Goal: Use online tool/utility

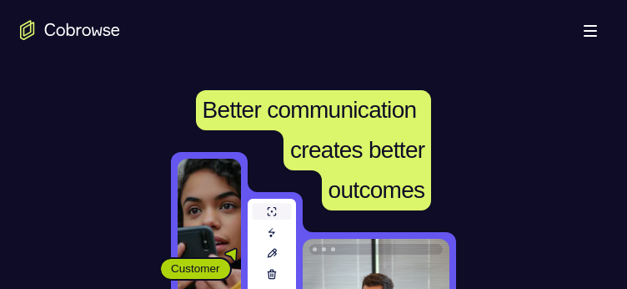
click at [404, 152] on div "Customer Agent Agent" at bounding box center [314, 258] width 562 height 213
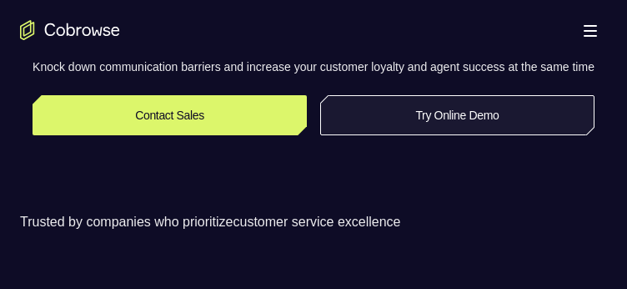
click at [404, 135] on link "Try Online Demo" at bounding box center [457, 115] width 274 height 40
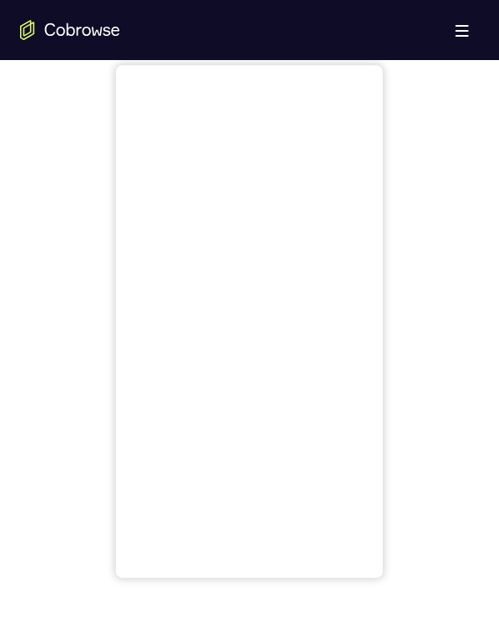
scroll to position [500, 0]
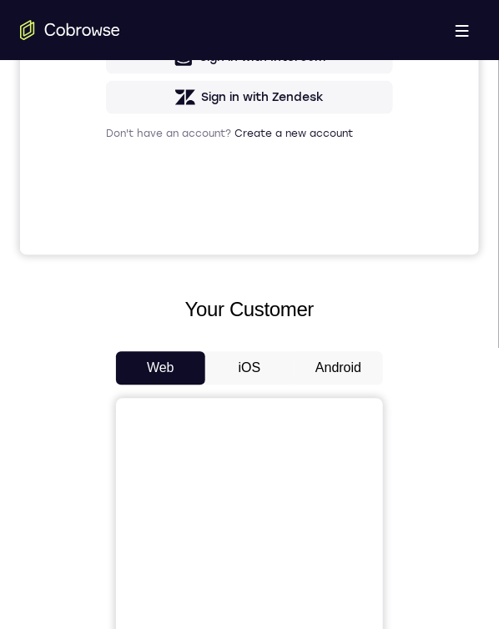
click at [356, 288] on button "Android" at bounding box center [338, 368] width 89 height 33
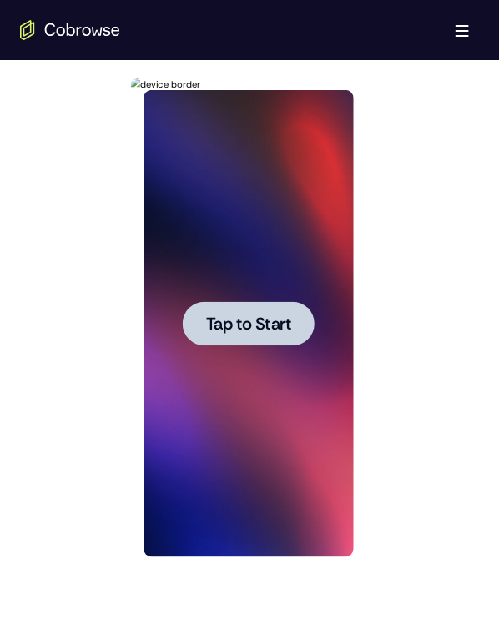
scroll to position [0, 0]
click at [284, 288] on div at bounding box center [248, 322] width 132 height 44
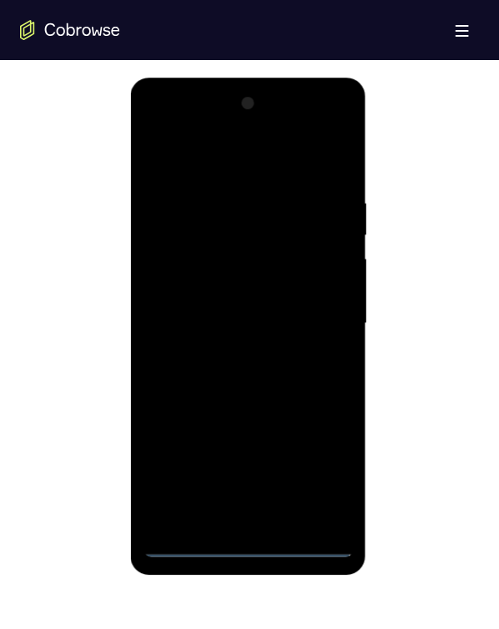
click at [249, 288] on div at bounding box center [248, 322] width 210 height 467
click at [252, 288] on div at bounding box center [248, 322] width 210 height 467
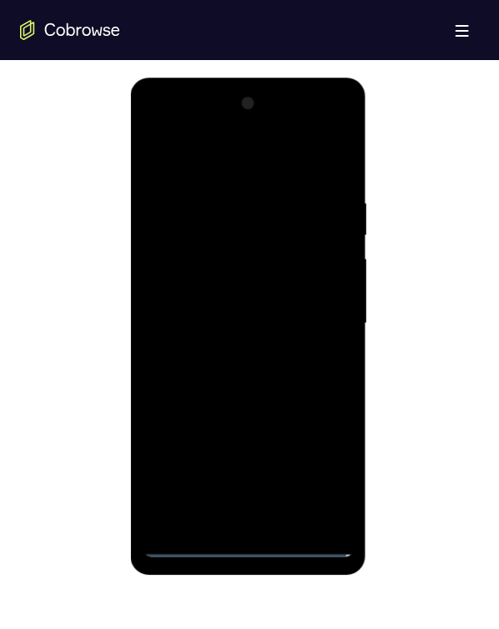
click at [252, 288] on div at bounding box center [248, 322] width 210 height 467
drag, startPoint x: 259, startPoint y: 374, endPoint x: 245, endPoint y: 139, distance: 234.8
click at [246, 153] on div at bounding box center [248, 322] width 210 height 467
click at [180, 288] on div at bounding box center [248, 322] width 210 height 467
click at [213, 288] on div at bounding box center [248, 322] width 210 height 467
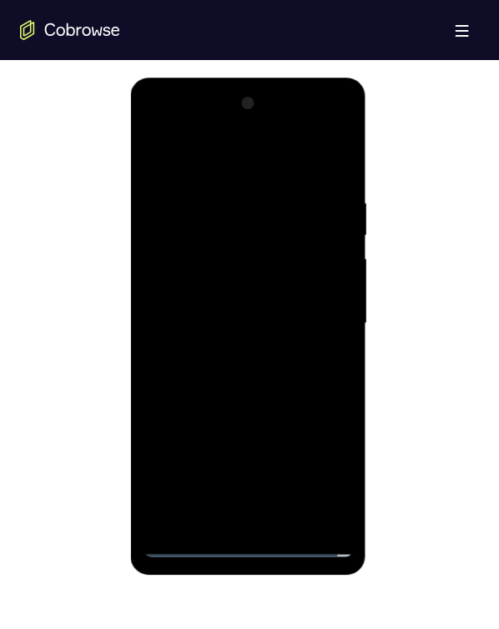
click at [229, 288] on div at bounding box center [248, 322] width 210 height 467
click at [287, 288] on div at bounding box center [248, 322] width 210 height 467
click at [269, 264] on div at bounding box center [248, 322] width 210 height 467
click at [303, 217] on div at bounding box center [248, 322] width 210 height 467
click at [284, 269] on div at bounding box center [248, 322] width 210 height 467
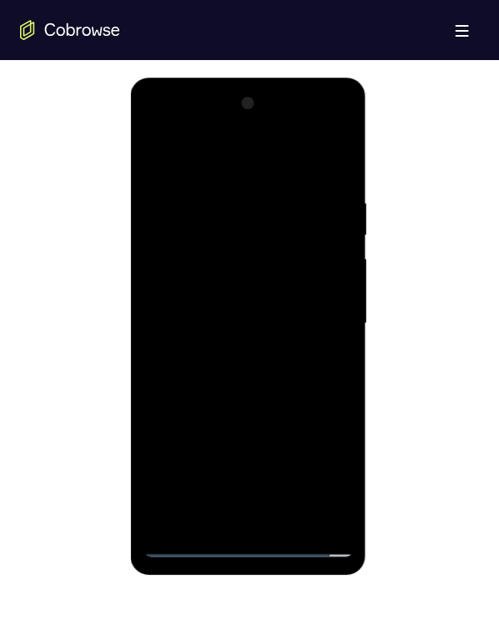
click at [284, 269] on div at bounding box center [248, 322] width 210 height 467
click at [309, 288] on div at bounding box center [248, 322] width 210 height 467
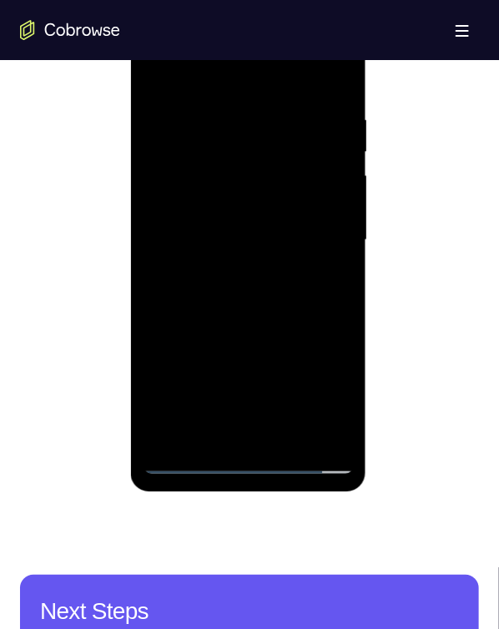
scroll to position [834, 0]
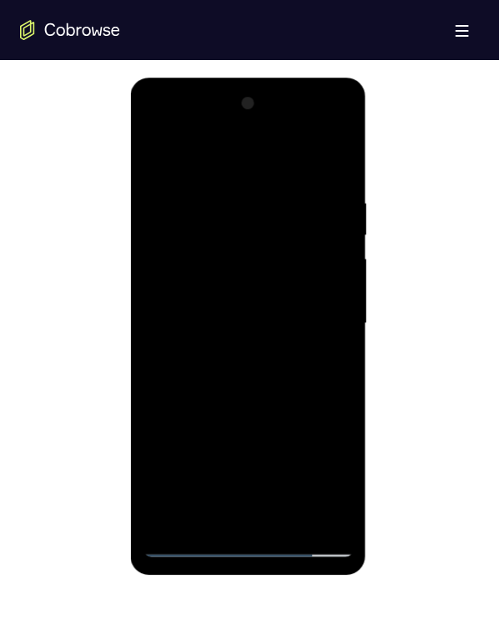
click at [314, 288] on div at bounding box center [248, 322] width 210 height 467
click at [226, 288] on div at bounding box center [248, 322] width 210 height 467
click at [330, 288] on div at bounding box center [248, 322] width 210 height 467
click at [207, 288] on div at bounding box center [248, 322] width 210 height 467
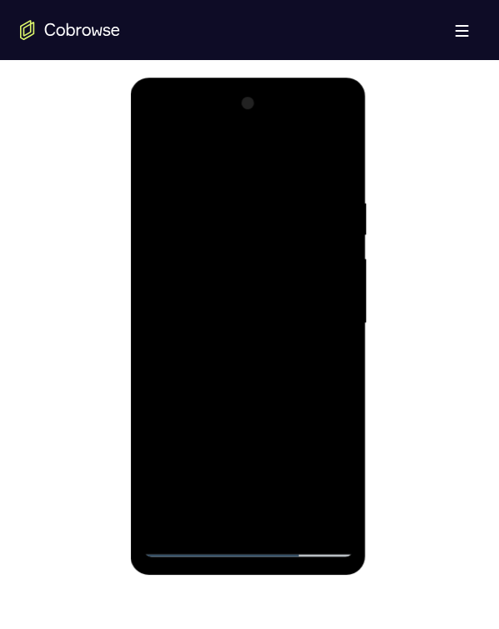
click at [189, 288] on div at bounding box center [248, 322] width 210 height 467
drag, startPoint x: 194, startPoint y: 510, endPoint x: 257, endPoint y: 564, distance: 82.2
click at [194, 288] on div at bounding box center [248, 322] width 210 height 467
click at [320, 133] on div at bounding box center [248, 322] width 210 height 467
click at [150, 123] on div at bounding box center [248, 322] width 210 height 467
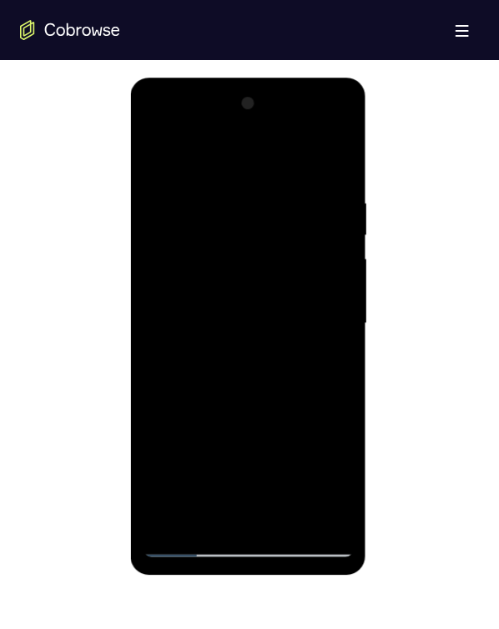
click at [149, 126] on div at bounding box center [248, 322] width 210 height 467
click at [253, 288] on div at bounding box center [248, 322] width 210 height 467
click at [319, 288] on div at bounding box center [248, 322] width 210 height 467
click at [223, 164] on div at bounding box center [248, 322] width 210 height 467
click at [322, 288] on div at bounding box center [248, 322] width 210 height 467
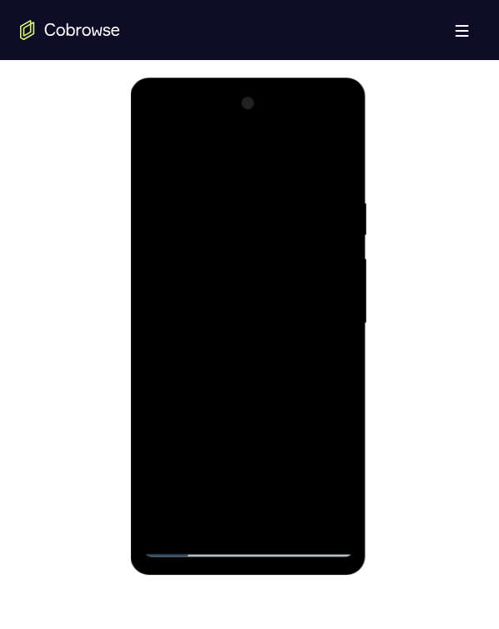
click at [227, 288] on div at bounding box center [248, 322] width 210 height 467
click at [242, 284] on div at bounding box center [248, 322] width 210 height 467
click at [253, 288] on div at bounding box center [248, 322] width 210 height 467
click at [248, 288] on div at bounding box center [248, 322] width 210 height 467
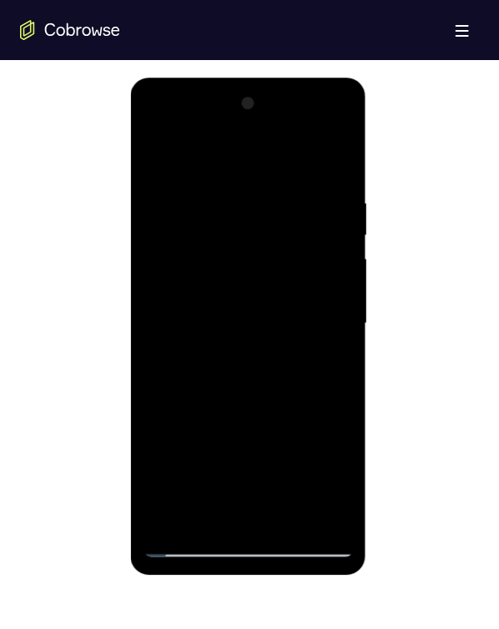
click at [255, 288] on div at bounding box center [248, 322] width 210 height 467
click at [247, 288] on div at bounding box center [248, 322] width 210 height 467
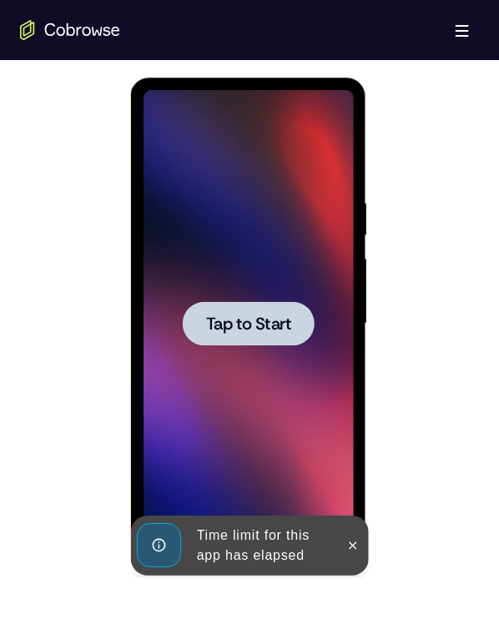
click at [259, 288] on span "Tap to Start" at bounding box center [247, 322] width 85 height 17
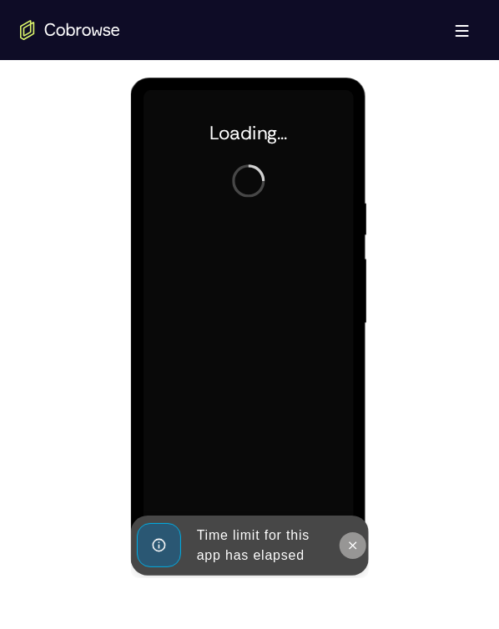
click at [348, 288] on icon at bounding box center [351, 544] width 13 height 13
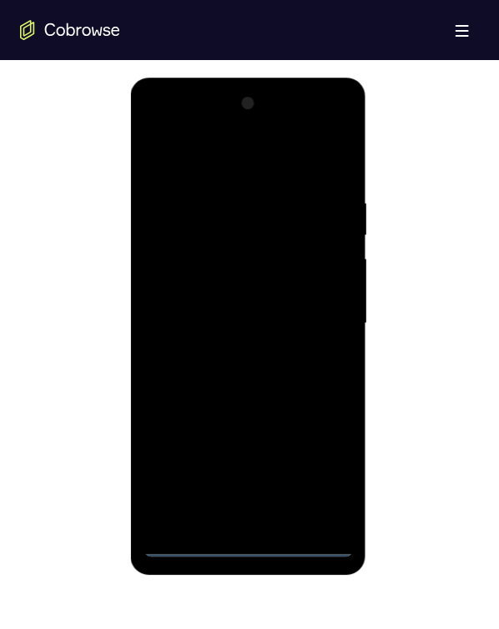
click at [244, 288] on div at bounding box center [248, 322] width 210 height 467
drag, startPoint x: 264, startPoint y: 381, endPoint x: 197, endPoint y: 153, distance: 238.0
click at [207, 141] on div at bounding box center [248, 322] width 210 height 467
click at [178, 288] on div at bounding box center [248, 322] width 210 height 467
click at [218, 288] on div at bounding box center [248, 322] width 210 height 467
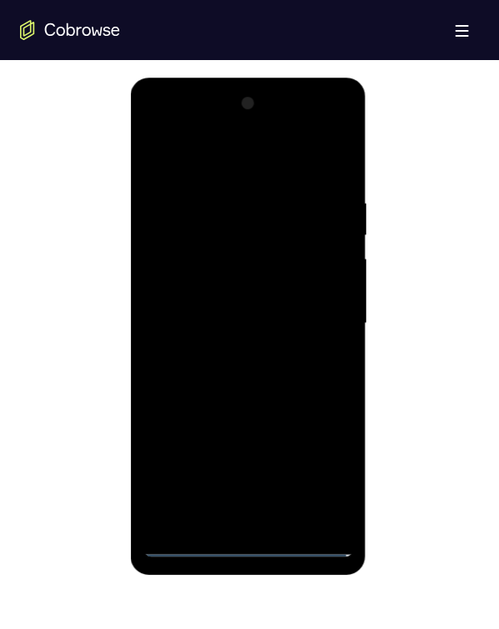
click at [239, 288] on div at bounding box center [248, 322] width 210 height 467
click at [213, 254] on div at bounding box center [248, 322] width 210 height 467
click at [198, 200] on div at bounding box center [248, 322] width 210 height 467
click at [194, 208] on div at bounding box center [248, 322] width 210 height 467
click at [201, 261] on div at bounding box center [248, 322] width 210 height 467
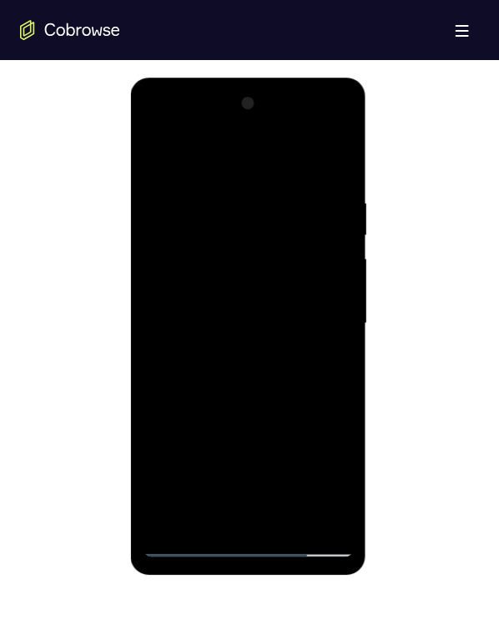
click at [204, 265] on div at bounding box center [248, 322] width 210 height 467
click at [160, 266] on div at bounding box center [248, 322] width 210 height 467
click at [330, 288] on div at bounding box center [248, 322] width 210 height 467
click at [329, 288] on div at bounding box center [248, 322] width 210 height 467
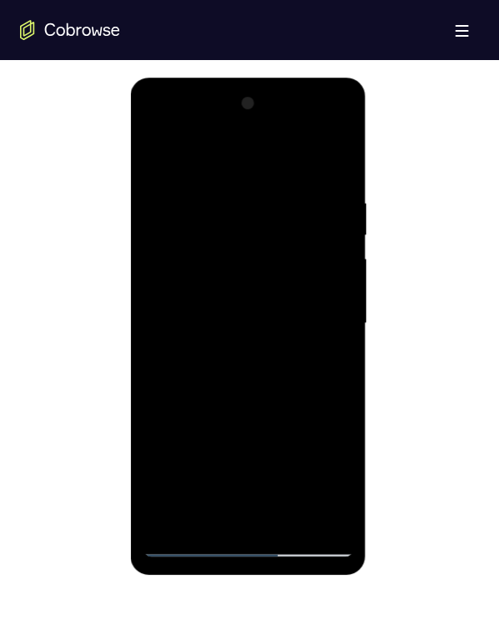
click at [327, 288] on div at bounding box center [248, 322] width 210 height 467
click at [277, 220] on div at bounding box center [248, 322] width 210 height 467
click at [199, 288] on div at bounding box center [248, 322] width 210 height 467
click at [144, 242] on div at bounding box center [248, 322] width 210 height 467
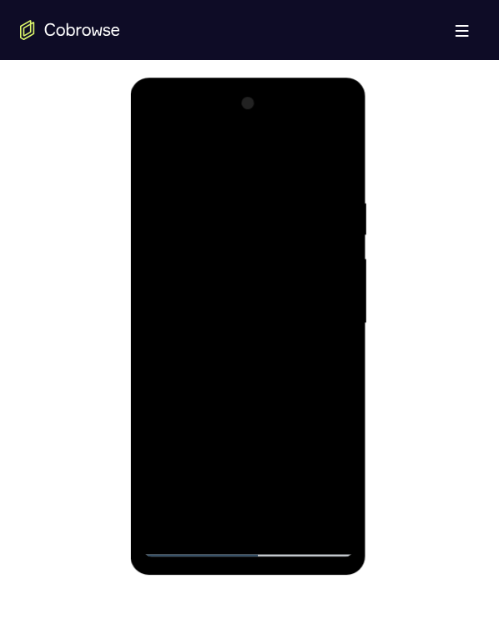
click at [152, 250] on div at bounding box center [248, 322] width 210 height 467
click at [248, 284] on div at bounding box center [248, 322] width 210 height 467
click at [317, 133] on div at bounding box center [248, 322] width 210 height 467
click at [208, 239] on div at bounding box center [248, 322] width 210 height 467
drag, startPoint x: 284, startPoint y: 458, endPoint x: 238, endPoint y: 290, distance: 173.8
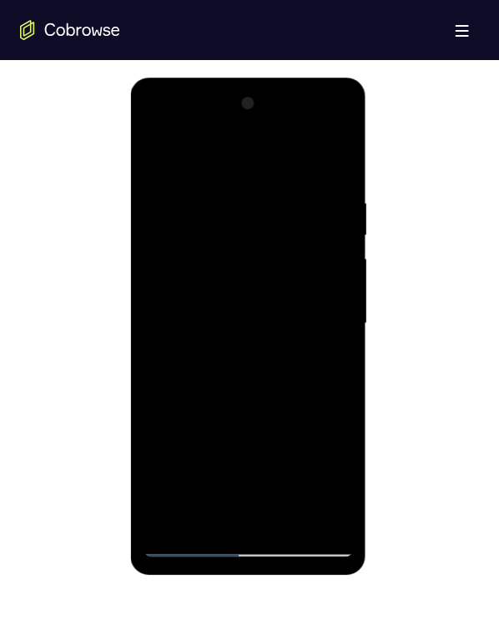
click at [238, 288] on div at bounding box center [248, 322] width 210 height 467
drag, startPoint x: 237, startPoint y: 367, endPoint x: 236, endPoint y: 259, distance: 108.4
click at [236, 257] on div at bounding box center [248, 322] width 210 height 467
click at [156, 130] on div at bounding box center [248, 322] width 210 height 467
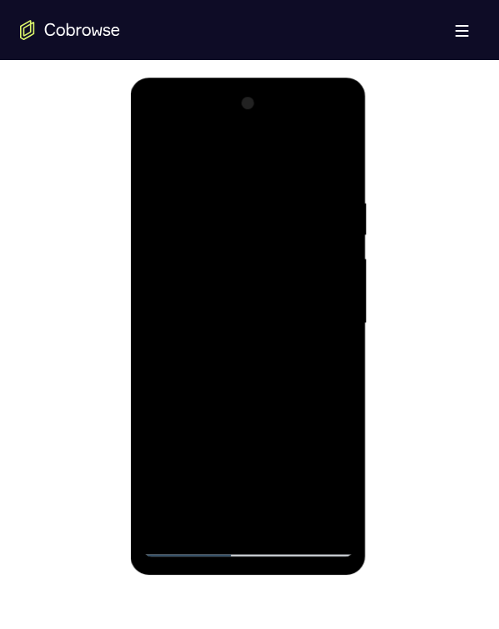
click at [218, 288] on div at bounding box center [248, 322] width 210 height 467
click at [170, 288] on div at bounding box center [248, 322] width 210 height 467
click at [318, 130] on div at bounding box center [248, 322] width 210 height 467
click at [157, 130] on div at bounding box center [248, 322] width 210 height 467
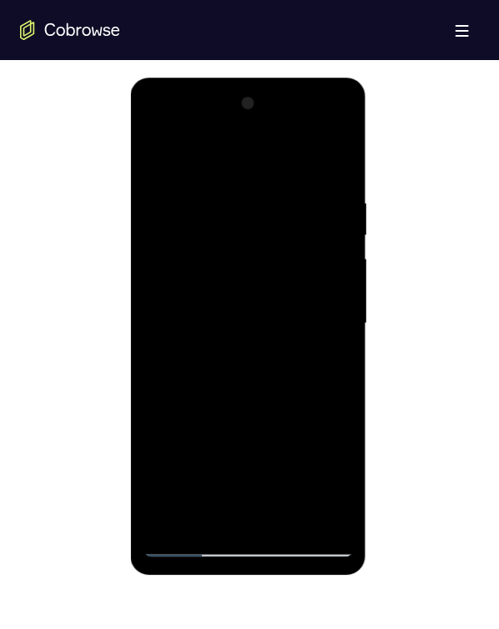
drag, startPoint x: 240, startPoint y: 429, endPoint x: 233, endPoint y: 250, distance: 178.6
click at [238, 270] on div at bounding box center [248, 322] width 210 height 467
click at [235, 260] on div at bounding box center [248, 322] width 210 height 467
drag, startPoint x: 228, startPoint y: 181, endPoint x: 171, endPoint y: 350, distance: 178.8
click at [205, 288] on div at bounding box center [248, 322] width 210 height 467
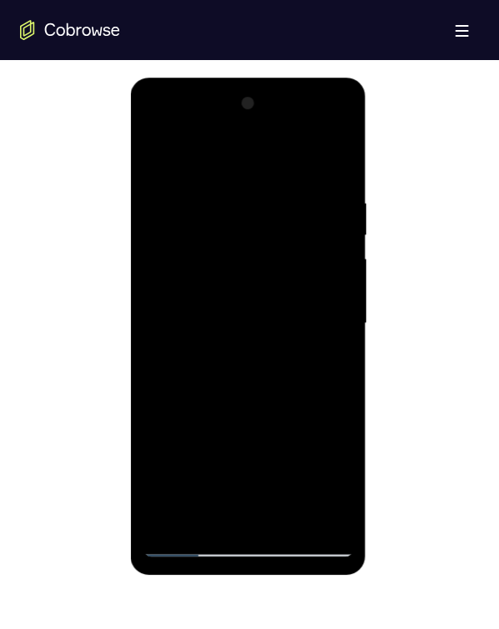
click at [192, 196] on div at bounding box center [248, 322] width 210 height 467
click at [198, 239] on div at bounding box center [248, 322] width 210 height 467
drag, startPoint x: 281, startPoint y: 442, endPoint x: 259, endPoint y: 233, distance: 210.4
click at [259, 237] on div at bounding box center [248, 322] width 210 height 467
drag, startPoint x: 263, startPoint y: 471, endPoint x: 264, endPoint y: 286, distance: 185.1
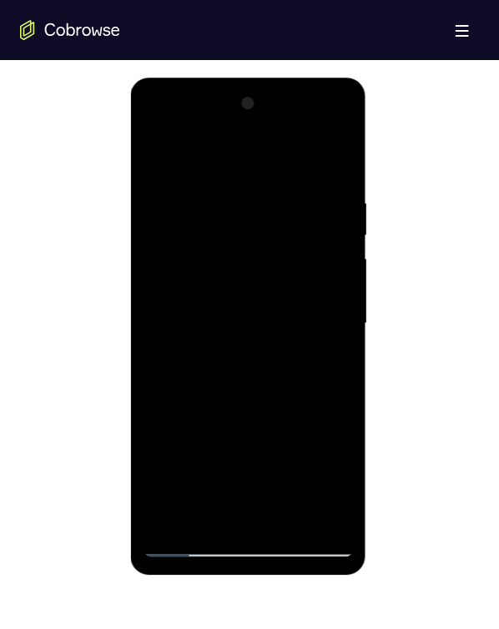
click at [263, 284] on div at bounding box center [248, 322] width 210 height 467
click at [286, 288] on div at bounding box center [248, 322] width 210 height 467
drag, startPoint x: 314, startPoint y: 434, endPoint x: 294, endPoint y: 247, distance: 188.6
click at [297, 267] on div at bounding box center [248, 322] width 210 height 467
click at [294, 249] on div at bounding box center [248, 322] width 210 height 467
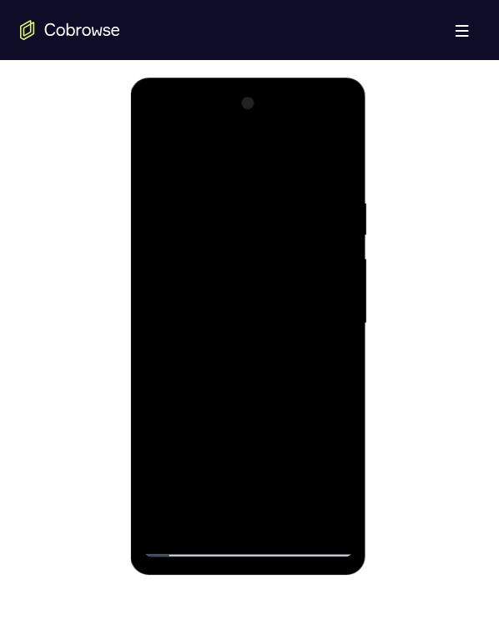
click at [158, 123] on div at bounding box center [248, 322] width 210 height 467
drag, startPoint x: 232, startPoint y: 382, endPoint x: 241, endPoint y: 227, distance: 155.4
click at [241, 224] on div at bounding box center [248, 322] width 210 height 467
click at [244, 288] on div at bounding box center [248, 322] width 210 height 467
click at [320, 288] on div at bounding box center [248, 322] width 210 height 467
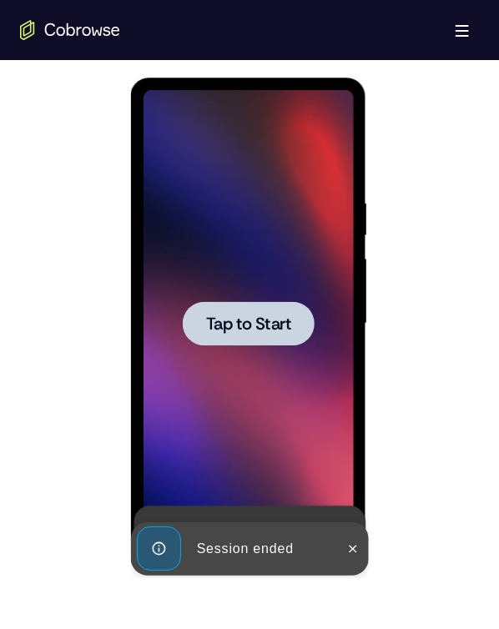
click at [240, 288] on span "Tap to Start" at bounding box center [247, 322] width 85 height 17
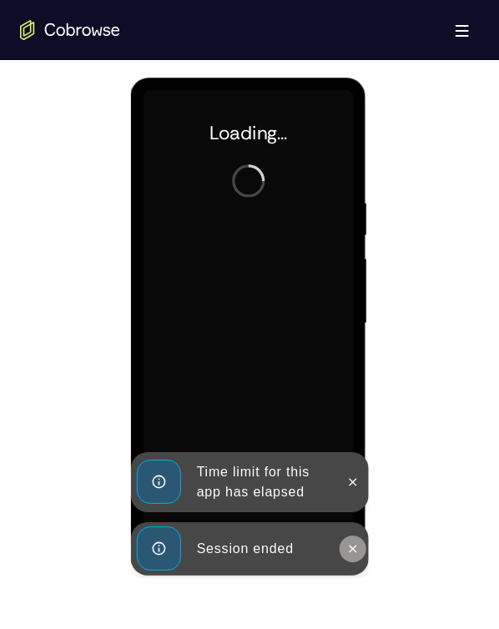
click at [349, 288] on icon at bounding box center [353, 548] width 8 height 8
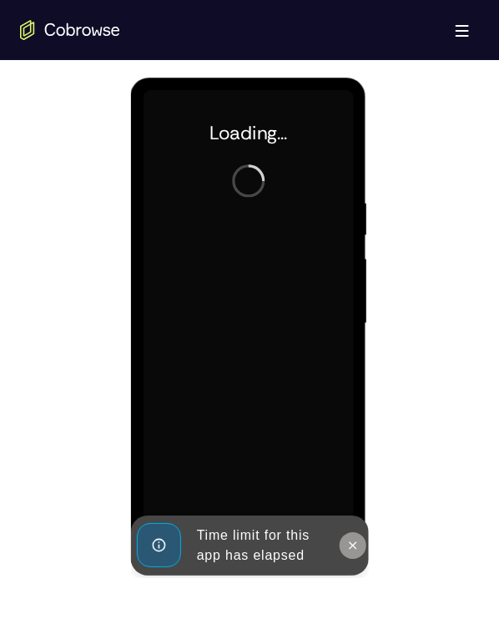
click at [352, 288] on div "Online web based iOS Simulators and Android Emulators. Run iPhone, iPad, Mobile…" at bounding box center [249, 327] width 238 height 500
click at [354, 288] on icon at bounding box center [351, 544] width 13 height 13
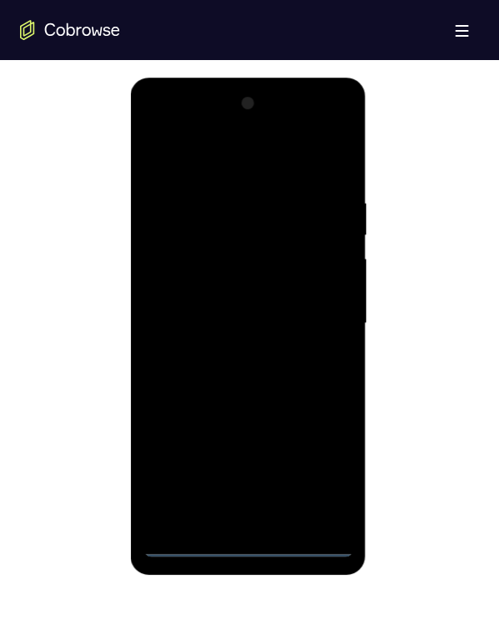
click at [245, 288] on div at bounding box center [248, 322] width 210 height 467
click at [320, 288] on div at bounding box center [248, 322] width 210 height 467
click at [220, 151] on div at bounding box center [248, 322] width 210 height 467
click at [205, 168] on div at bounding box center [248, 322] width 210 height 467
click at [319, 288] on div at bounding box center [248, 322] width 210 height 467
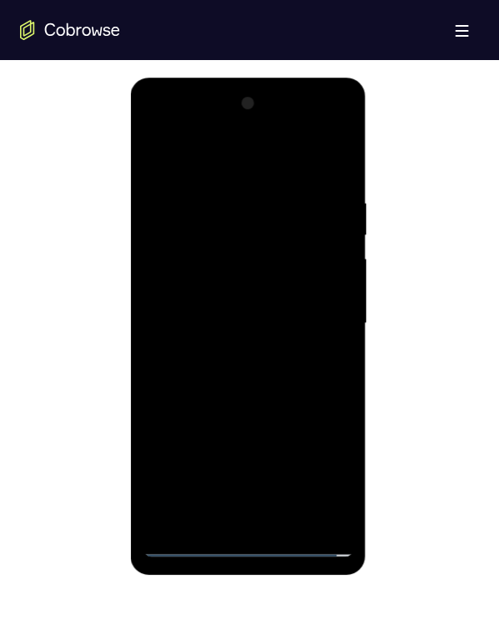
click at [230, 288] on div at bounding box center [248, 322] width 210 height 467
click at [183, 288] on div at bounding box center [248, 322] width 210 height 467
click at [185, 288] on div at bounding box center [248, 322] width 210 height 467
click at [261, 288] on div at bounding box center [248, 322] width 210 height 467
click at [238, 288] on div at bounding box center [248, 322] width 210 height 467
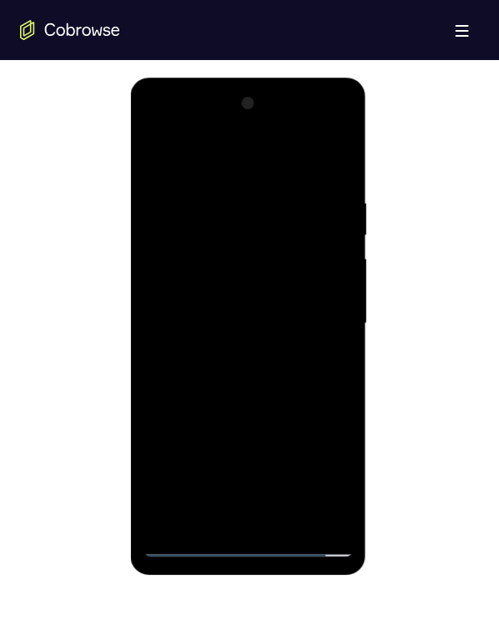
click at [231, 230] on div at bounding box center [248, 322] width 210 height 467
click at [279, 274] on div at bounding box center [248, 322] width 210 height 467
click at [251, 288] on div at bounding box center [248, 322] width 210 height 467
drag, startPoint x: 234, startPoint y: 422, endPoint x: 180, endPoint y: 90, distance: 336.3
click at [185, 78] on div at bounding box center [248, 325] width 236 height 497
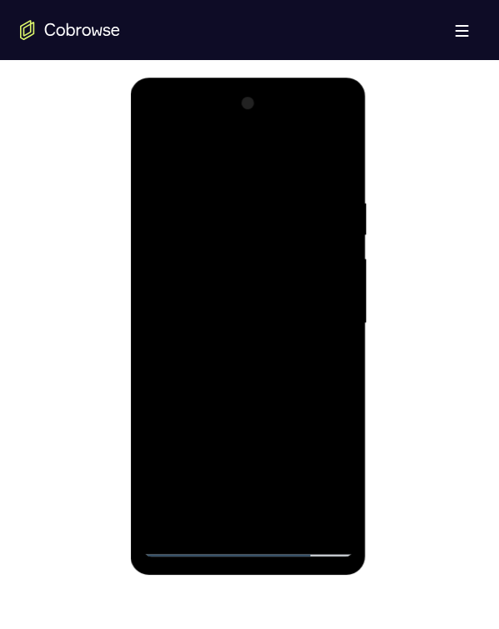
click at [176, 288] on div at bounding box center [248, 322] width 210 height 467
click at [179, 288] on div at bounding box center [248, 322] width 210 height 467
click at [223, 288] on div at bounding box center [248, 322] width 210 height 467
click at [260, 288] on div at bounding box center [248, 322] width 210 height 467
click at [234, 254] on div at bounding box center [248, 322] width 210 height 467
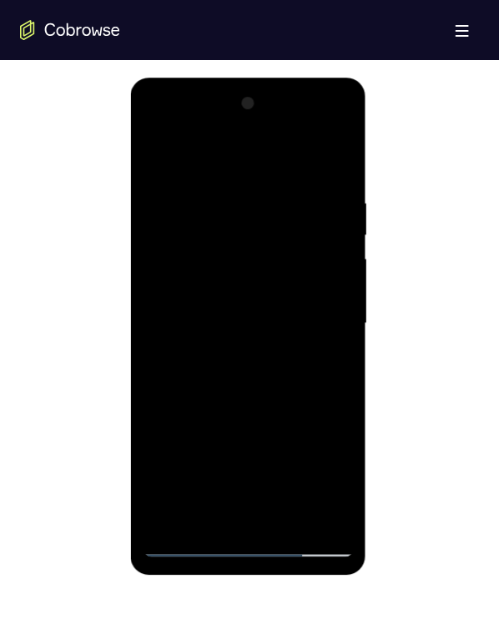
click at [244, 213] on div at bounding box center [248, 322] width 210 height 467
click at [208, 265] on div at bounding box center [248, 322] width 210 height 467
click at [325, 288] on div at bounding box center [248, 322] width 210 height 467
click at [309, 288] on div at bounding box center [248, 322] width 210 height 467
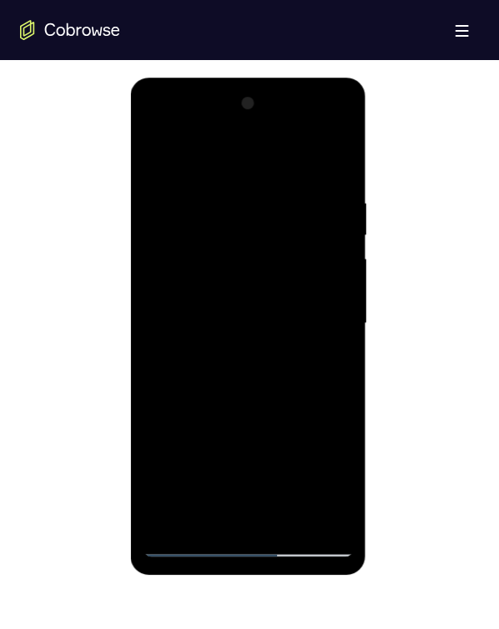
click at [328, 288] on div at bounding box center [248, 322] width 210 height 467
click at [264, 223] on div at bounding box center [248, 322] width 210 height 467
click at [250, 288] on div at bounding box center [248, 322] width 210 height 467
click at [213, 288] on div at bounding box center [248, 322] width 210 height 467
click at [249, 288] on div at bounding box center [248, 322] width 210 height 467
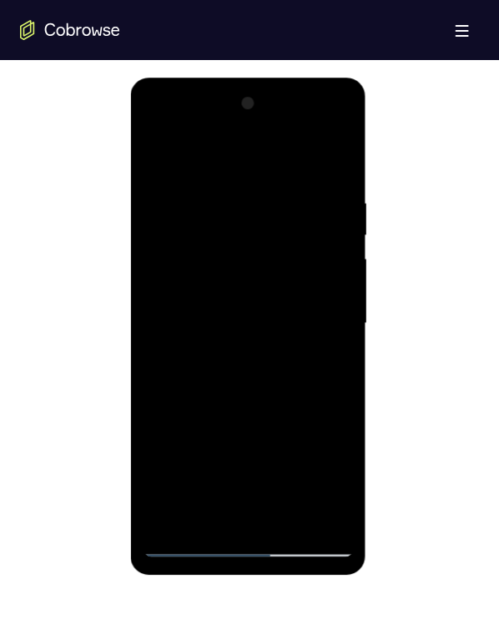
drag, startPoint x: 259, startPoint y: 394, endPoint x: 222, endPoint y: 218, distance: 179.7
click at [224, 240] on div at bounding box center [248, 322] width 210 height 467
click at [223, 223] on div at bounding box center [248, 322] width 210 height 467
click at [270, 188] on div at bounding box center [248, 322] width 210 height 467
click at [233, 237] on div at bounding box center [248, 322] width 210 height 467
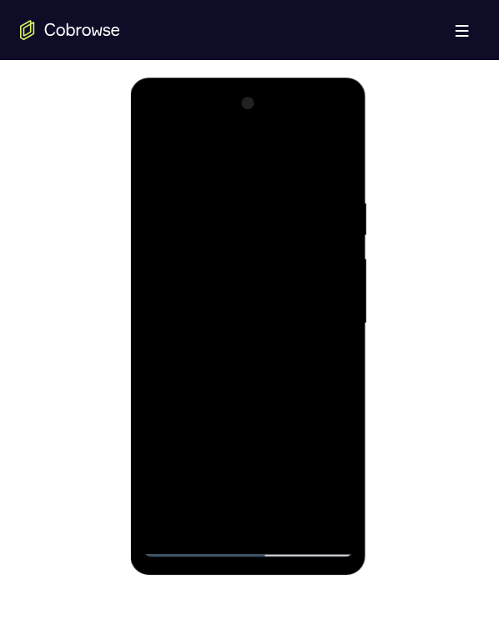
click at [247, 288] on div at bounding box center [248, 322] width 210 height 467
click at [250, 267] on div at bounding box center [248, 322] width 210 height 467
click at [241, 267] on div at bounding box center [248, 322] width 210 height 467
click at [322, 154] on div at bounding box center [248, 322] width 210 height 467
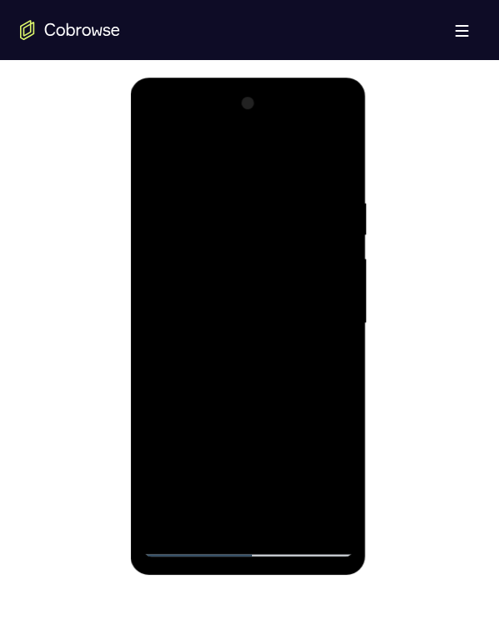
click at [274, 278] on div at bounding box center [248, 322] width 210 height 467
click at [328, 259] on div at bounding box center [248, 322] width 210 height 467
click at [287, 288] on div at bounding box center [248, 322] width 210 height 467
click at [200, 261] on div at bounding box center [248, 322] width 210 height 467
click at [193, 237] on div at bounding box center [248, 322] width 210 height 467
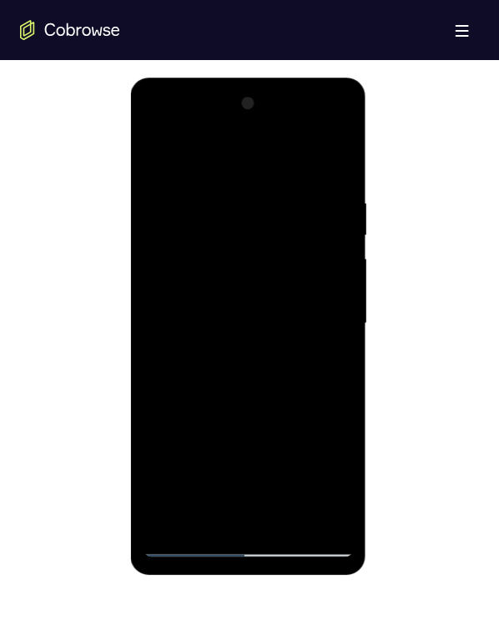
click at [193, 237] on div at bounding box center [248, 322] width 210 height 467
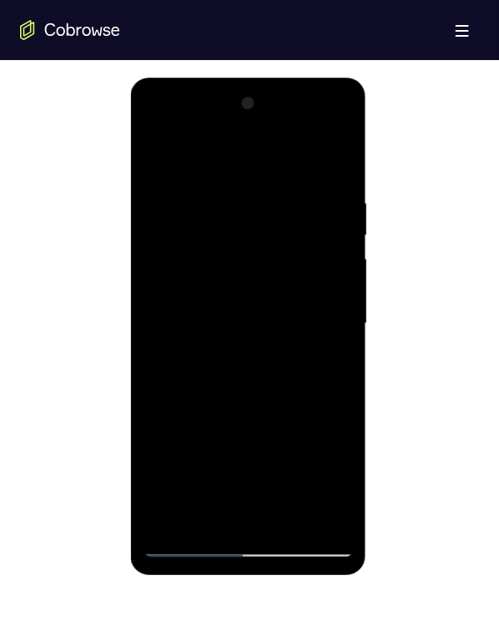
click at [193, 237] on div at bounding box center [248, 322] width 210 height 467
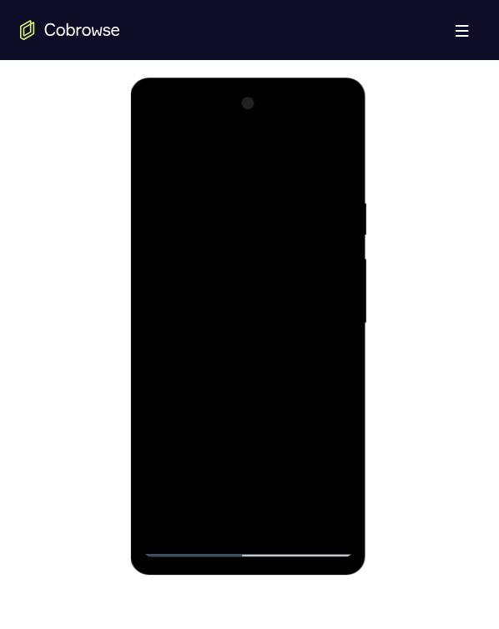
click at [193, 237] on div at bounding box center [248, 322] width 210 height 467
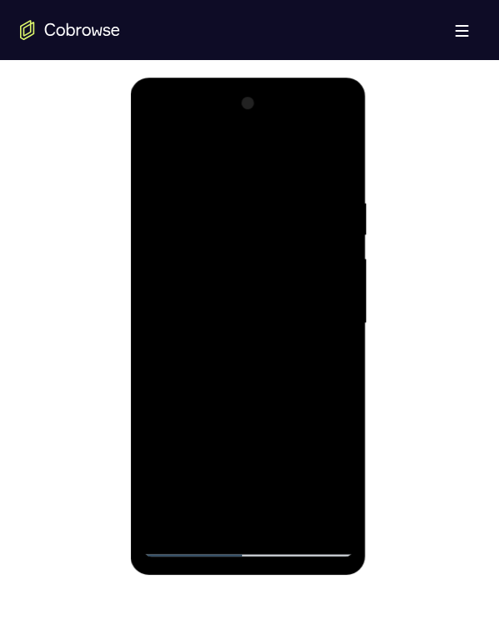
click at [193, 237] on div at bounding box center [248, 322] width 210 height 467
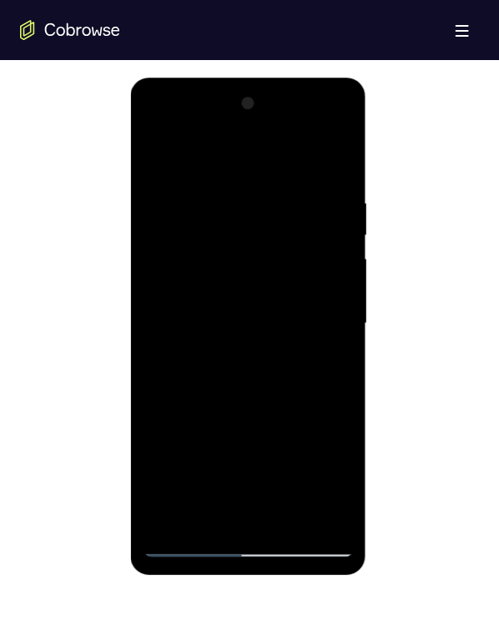
click at [193, 237] on div at bounding box center [248, 322] width 210 height 467
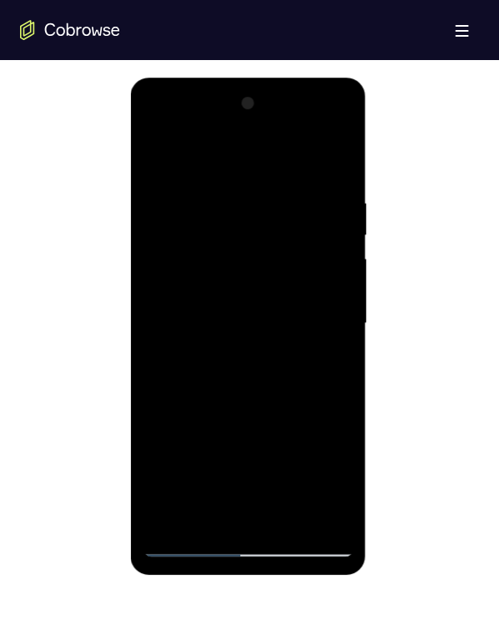
click at [193, 237] on div at bounding box center [248, 322] width 210 height 467
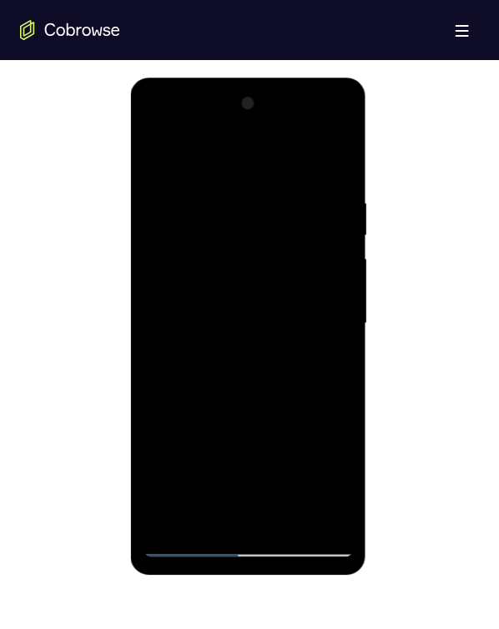
click at [193, 237] on div at bounding box center [248, 322] width 210 height 467
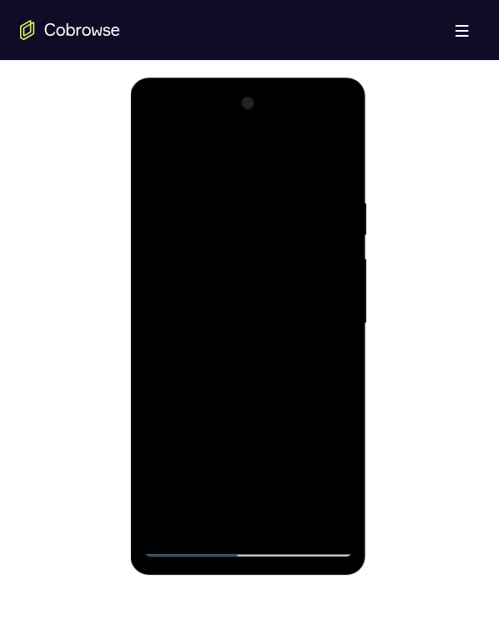
click at [193, 237] on div at bounding box center [248, 322] width 210 height 467
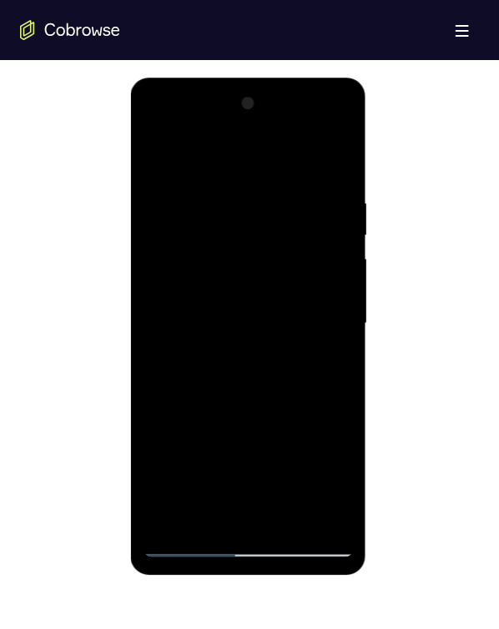
click at [193, 237] on div at bounding box center [248, 322] width 210 height 467
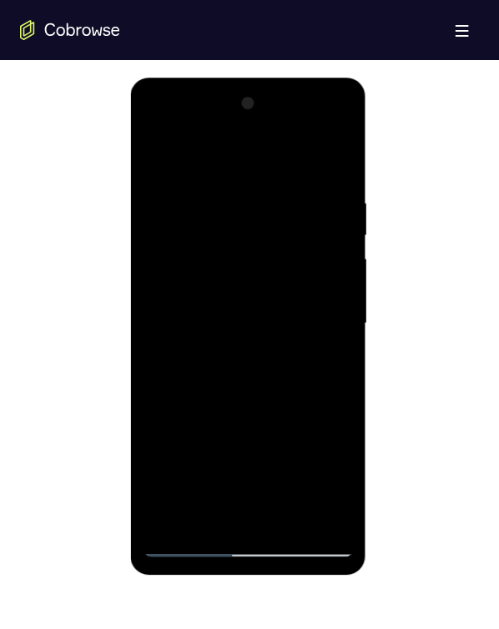
click at [193, 237] on div at bounding box center [248, 322] width 210 height 467
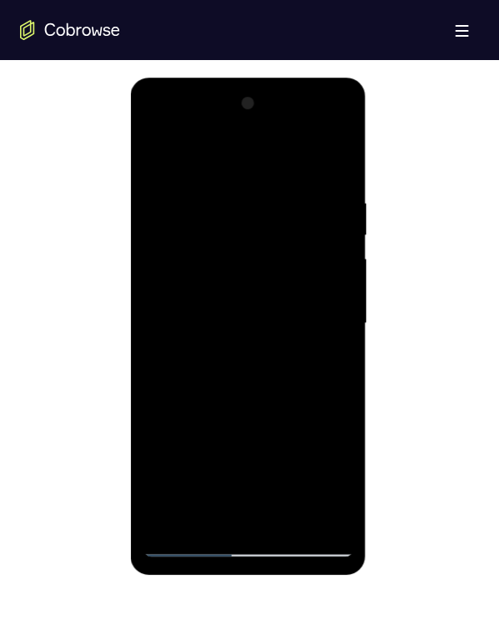
click at [193, 237] on div at bounding box center [248, 322] width 210 height 467
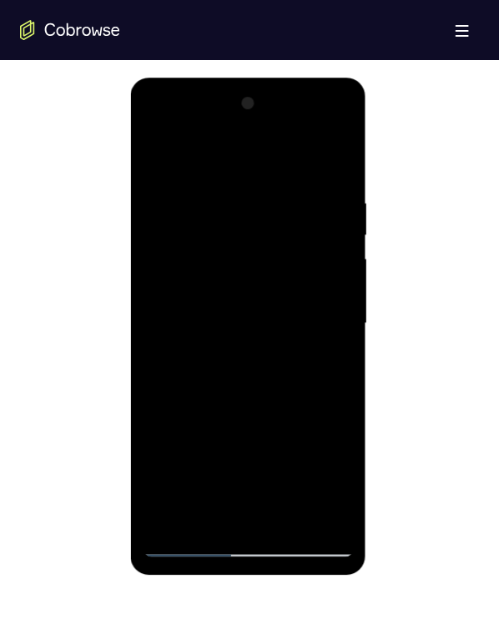
click at [193, 237] on div at bounding box center [248, 322] width 210 height 467
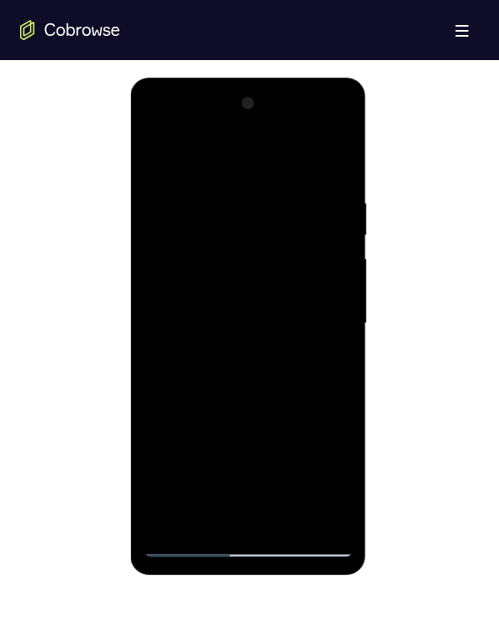
click at [193, 237] on div at bounding box center [248, 322] width 210 height 467
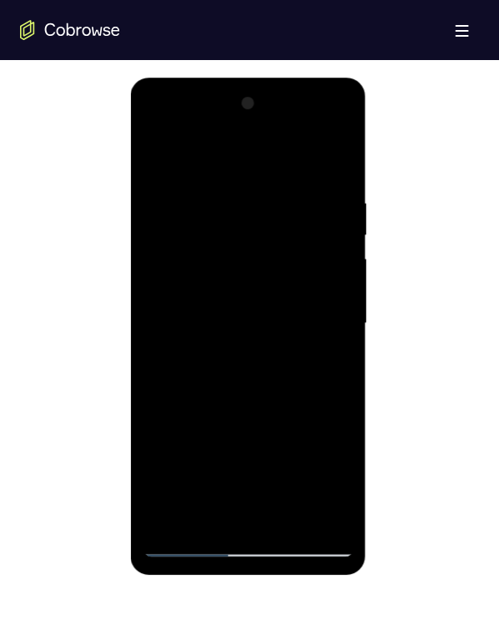
click at [193, 237] on div at bounding box center [248, 322] width 210 height 467
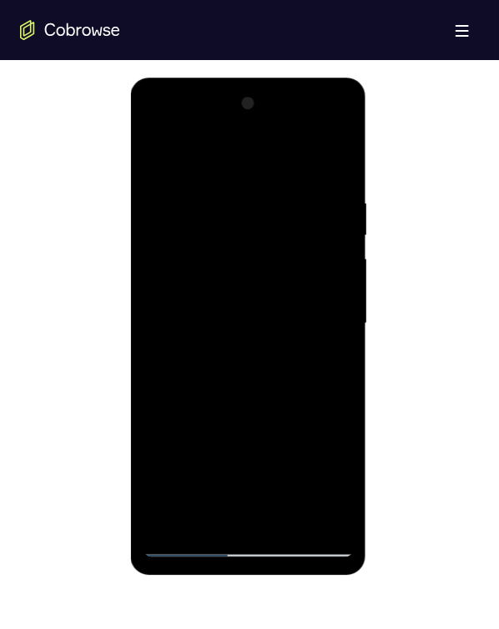
click at [193, 237] on div at bounding box center [248, 322] width 210 height 467
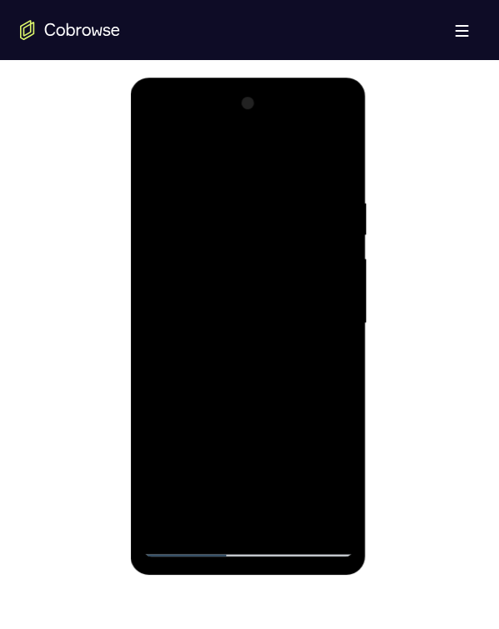
click at [193, 237] on div at bounding box center [248, 322] width 210 height 467
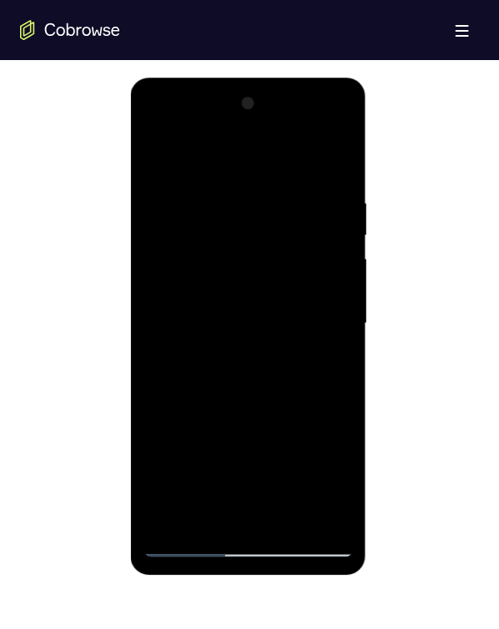
click at [193, 237] on div at bounding box center [248, 322] width 210 height 467
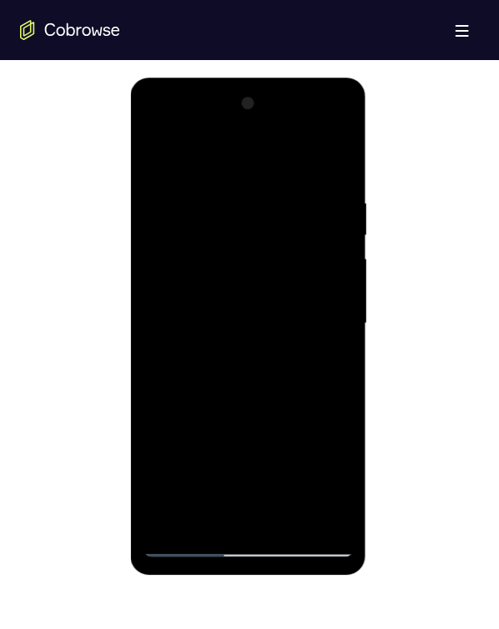
click at [193, 237] on div at bounding box center [248, 322] width 210 height 467
drag, startPoint x: 193, startPoint y: 237, endPoint x: 255, endPoint y: 338, distance: 118.7
click at [193, 237] on div at bounding box center [248, 322] width 210 height 467
click at [198, 247] on div at bounding box center [248, 322] width 210 height 467
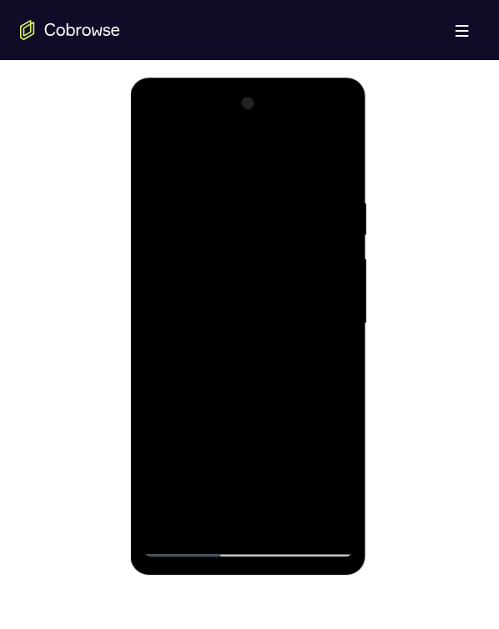
click at [198, 247] on div at bounding box center [248, 322] width 210 height 467
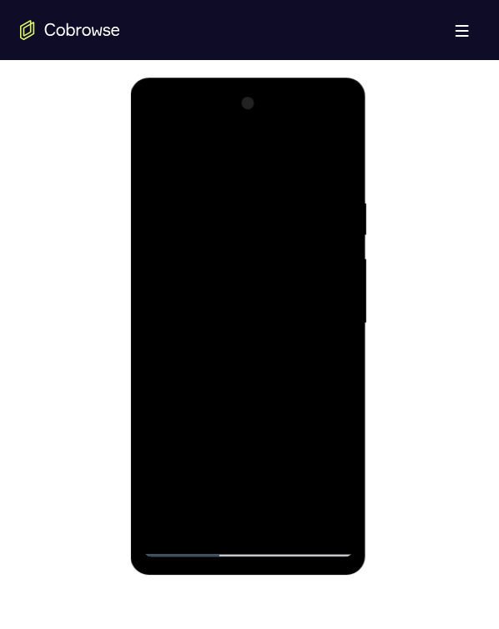
click at [198, 247] on div at bounding box center [248, 322] width 210 height 467
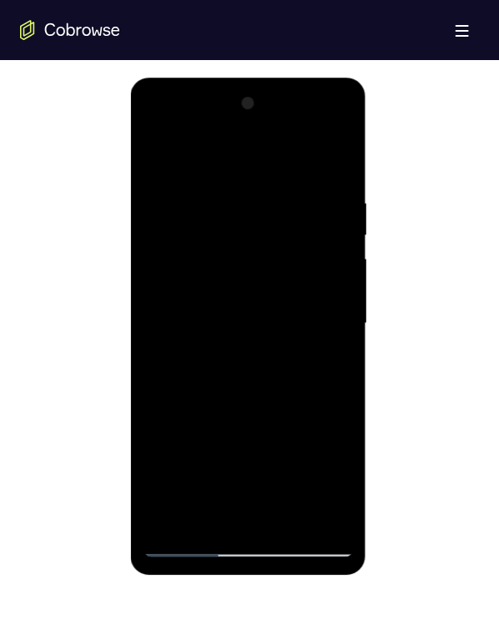
click at [198, 247] on div at bounding box center [248, 322] width 210 height 467
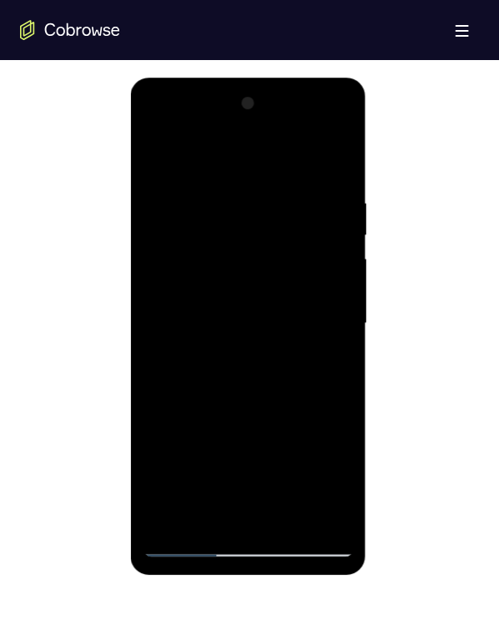
click at [198, 247] on div at bounding box center [248, 322] width 210 height 467
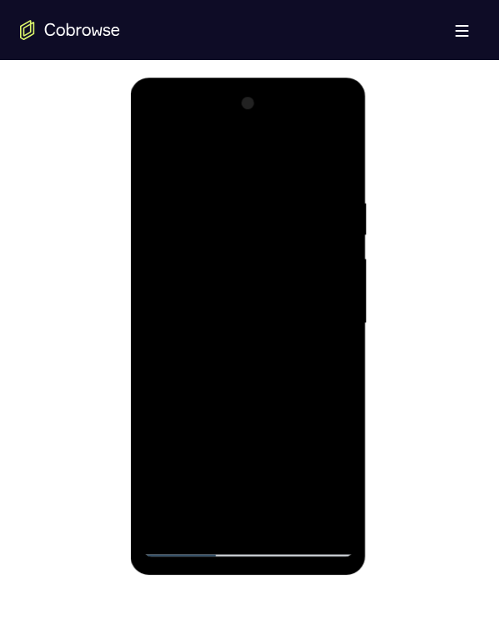
click at [198, 247] on div at bounding box center [248, 322] width 210 height 467
click at [198, 245] on div at bounding box center [248, 322] width 210 height 467
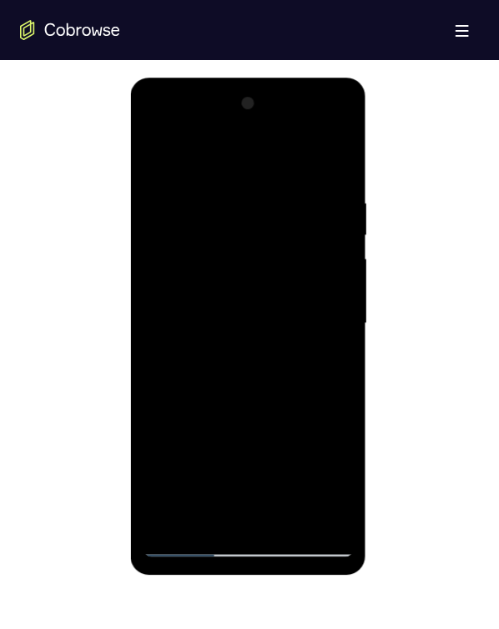
click at [198, 245] on div at bounding box center [248, 322] width 210 height 467
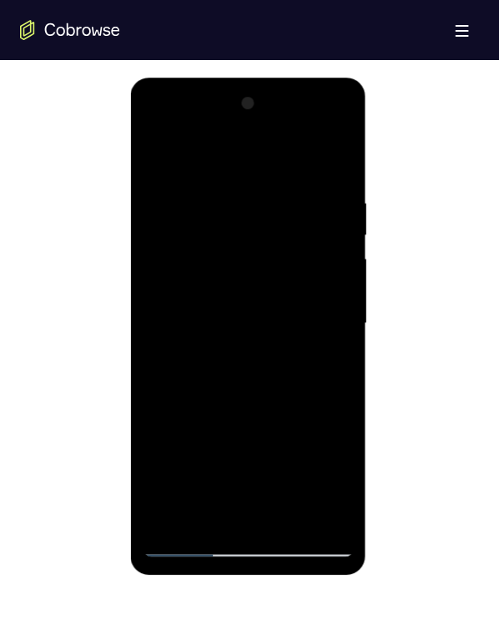
click at [198, 245] on div at bounding box center [248, 322] width 210 height 467
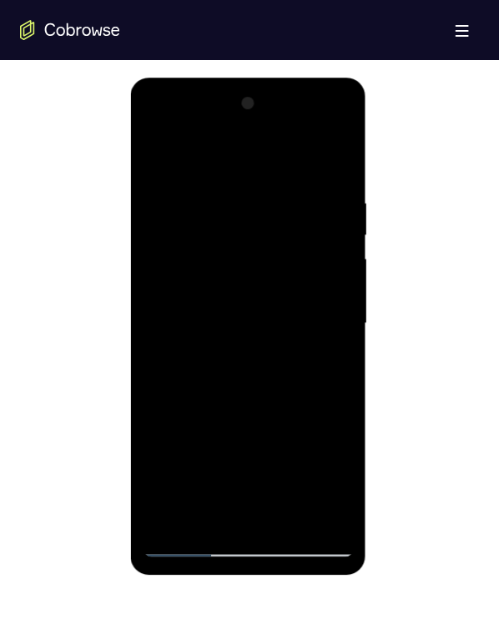
click at [198, 245] on div at bounding box center [248, 322] width 210 height 467
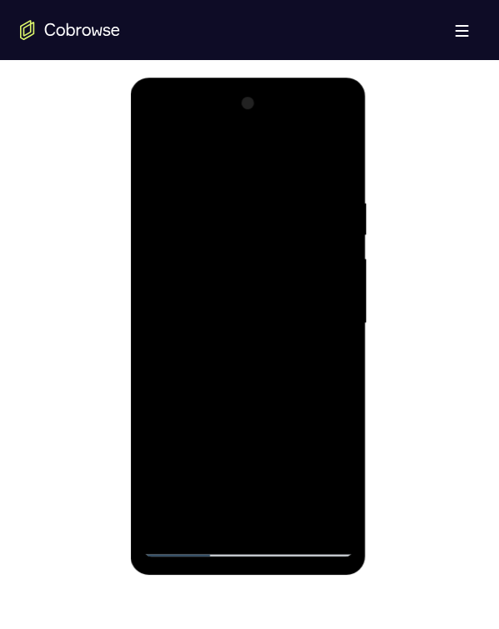
click at [198, 245] on div at bounding box center [248, 322] width 210 height 467
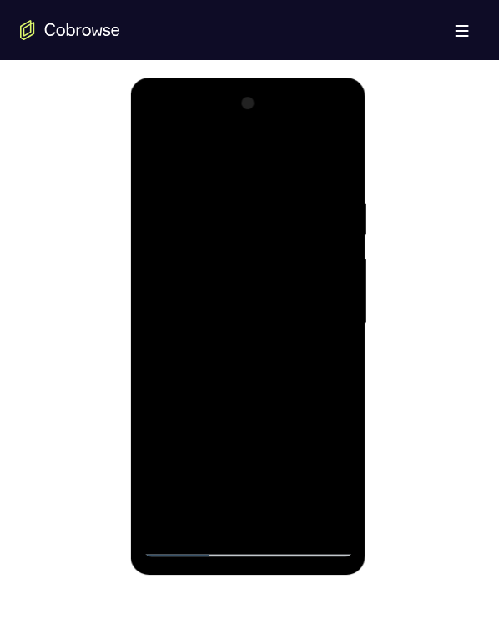
click at [198, 245] on div at bounding box center [248, 322] width 210 height 467
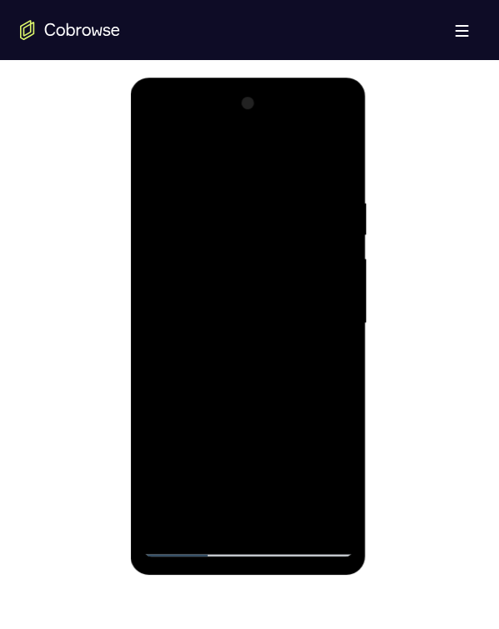
click at [198, 245] on div at bounding box center [248, 322] width 210 height 467
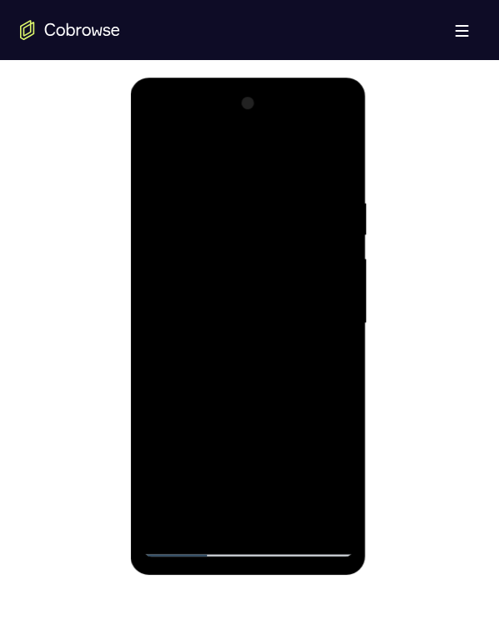
click at [198, 245] on div at bounding box center [248, 322] width 210 height 467
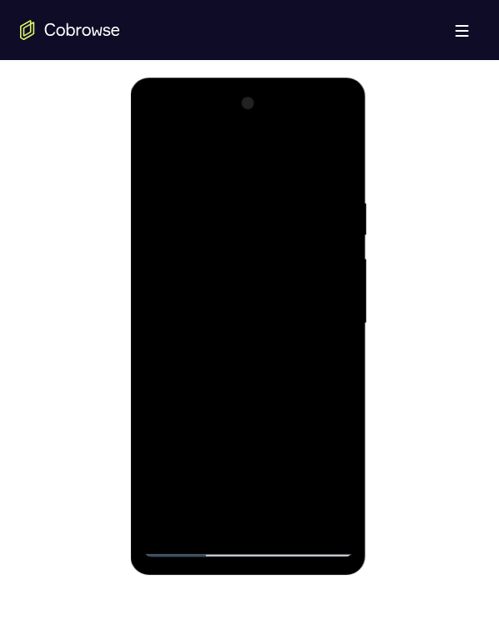
click at [198, 245] on div at bounding box center [248, 322] width 210 height 467
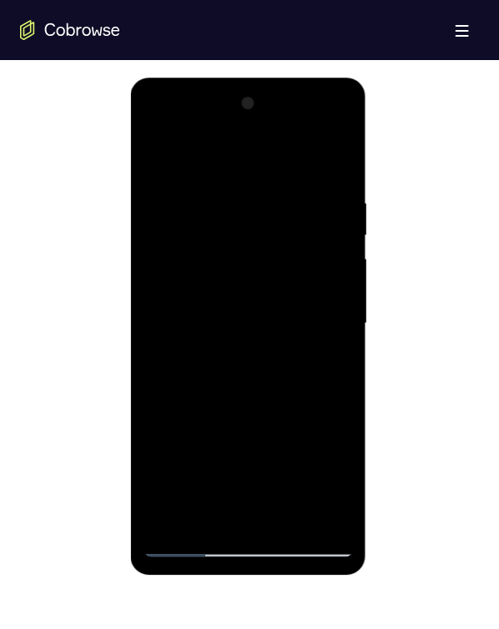
click at [198, 245] on div at bounding box center [248, 322] width 210 height 467
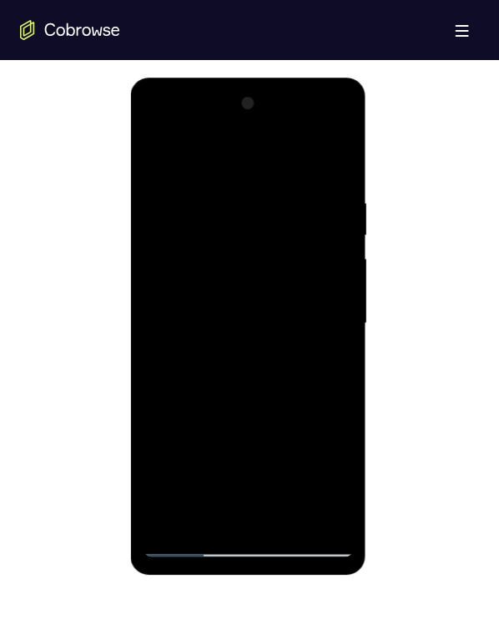
click at [198, 245] on div at bounding box center [248, 322] width 210 height 467
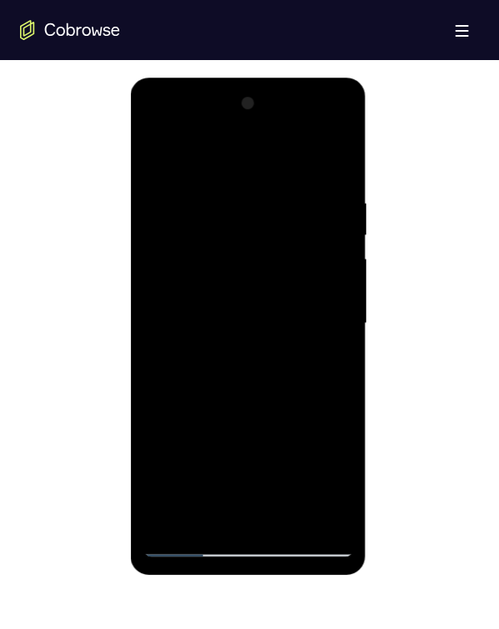
click at [200, 245] on div at bounding box center [248, 322] width 210 height 467
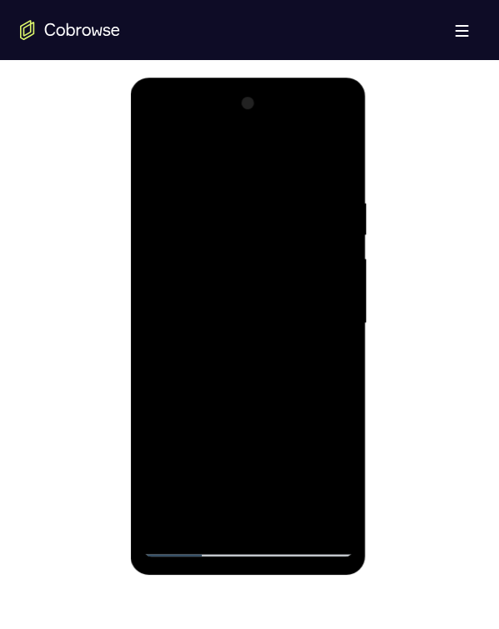
click at [200, 245] on div at bounding box center [248, 322] width 210 height 467
click at [227, 288] on div at bounding box center [248, 322] width 210 height 467
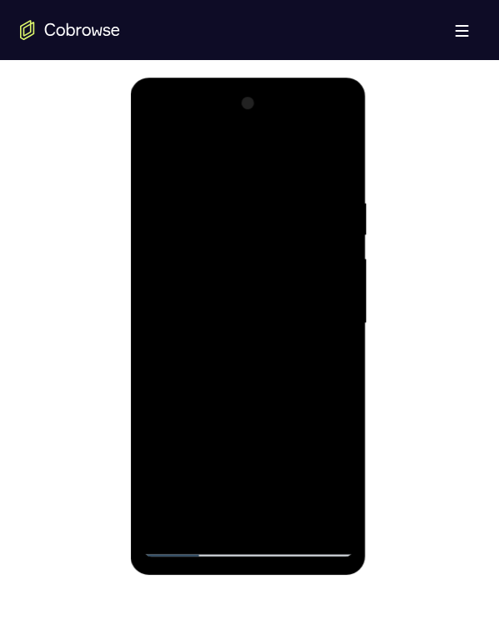
click at [299, 288] on div at bounding box center [248, 322] width 210 height 467
click at [250, 288] on div at bounding box center [248, 322] width 210 height 467
click at [287, 288] on div at bounding box center [248, 322] width 210 height 467
click at [180, 264] on div at bounding box center [248, 322] width 210 height 467
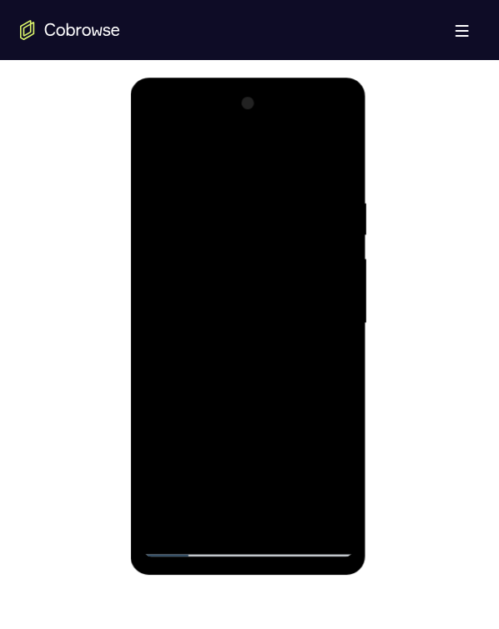
click at [184, 271] on div at bounding box center [248, 322] width 210 height 467
click at [208, 288] on div at bounding box center [248, 322] width 210 height 467
click at [256, 288] on div at bounding box center [248, 322] width 210 height 467
click at [254, 264] on div at bounding box center [248, 322] width 210 height 467
click at [241, 288] on div at bounding box center [248, 322] width 210 height 467
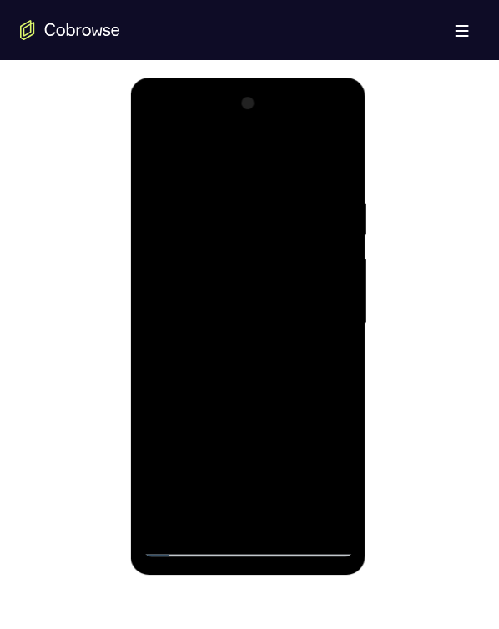
click at [243, 288] on div at bounding box center [248, 322] width 210 height 467
click at [170, 288] on div at bounding box center [248, 322] width 210 height 467
click at [145, 288] on div at bounding box center [248, 322] width 210 height 467
click at [319, 288] on div at bounding box center [248, 322] width 210 height 467
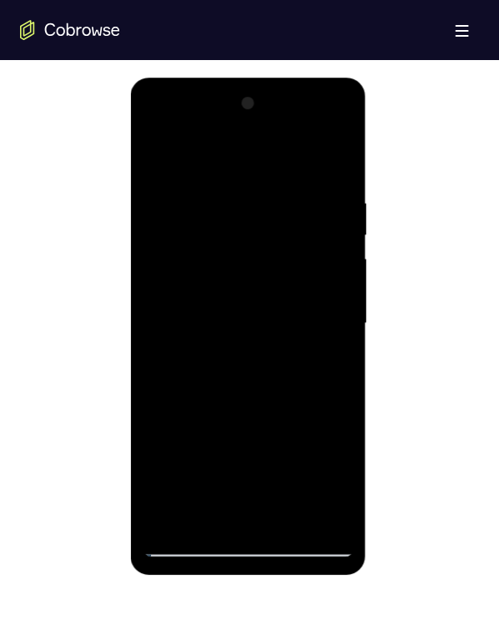
click at [327, 288] on div at bounding box center [248, 322] width 210 height 467
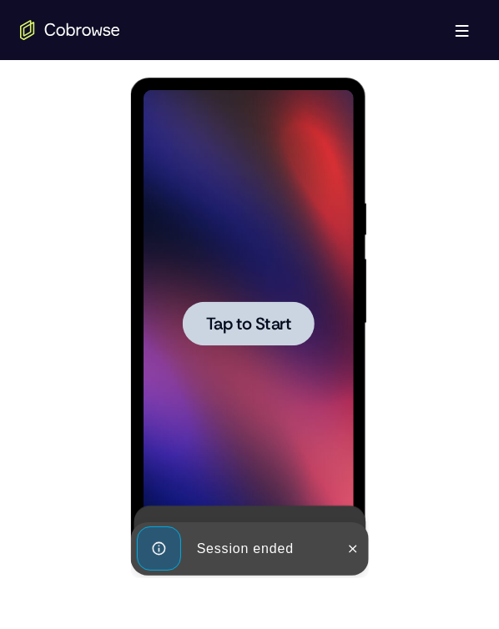
click at [271, 288] on span "Tap to Start" at bounding box center [247, 322] width 85 height 17
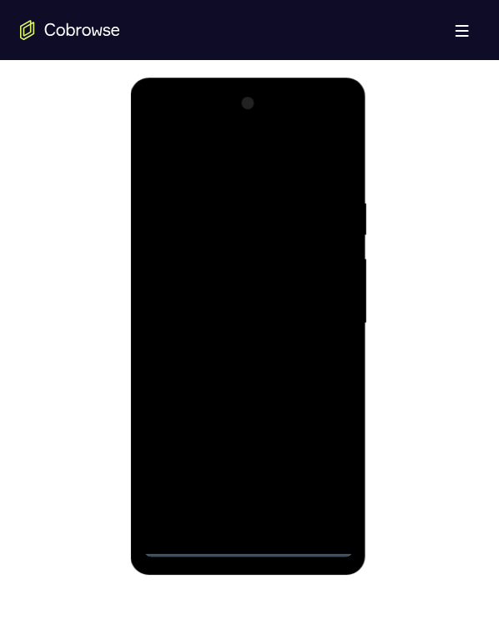
drag, startPoint x: 244, startPoint y: 540, endPoint x: 496, endPoint y: 654, distance: 277.0
click at [244, 288] on div at bounding box center [248, 322] width 210 height 467
drag, startPoint x: 247, startPoint y: 404, endPoint x: 159, endPoint y: 108, distance: 308.7
click at [151, 127] on div at bounding box center [248, 322] width 210 height 467
click at [180, 288] on div at bounding box center [248, 322] width 210 height 467
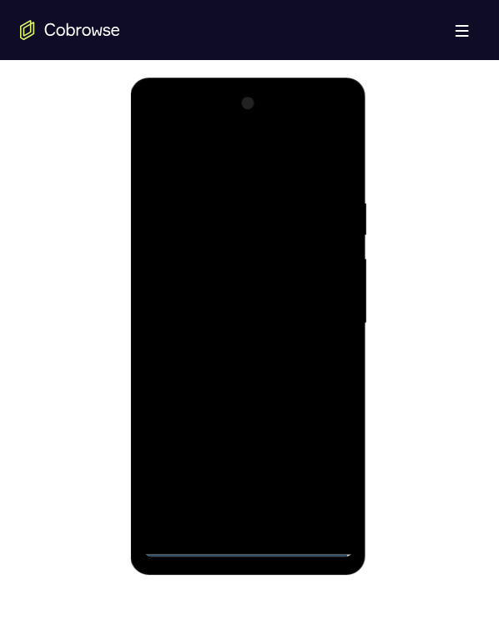
click at [239, 288] on div at bounding box center [248, 322] width 210 height 467
click at [219, 288] on div at bounding box center [248, 322] width 210 height 467
click at [204, 264] on div at bounding box center [248, 322] width 210 height 467
click at [172, 220] on div at bounding box center [248, 322] width 210 height 467
click at [209, 269] on div at bounding box center [248, 322] width 210 height 467
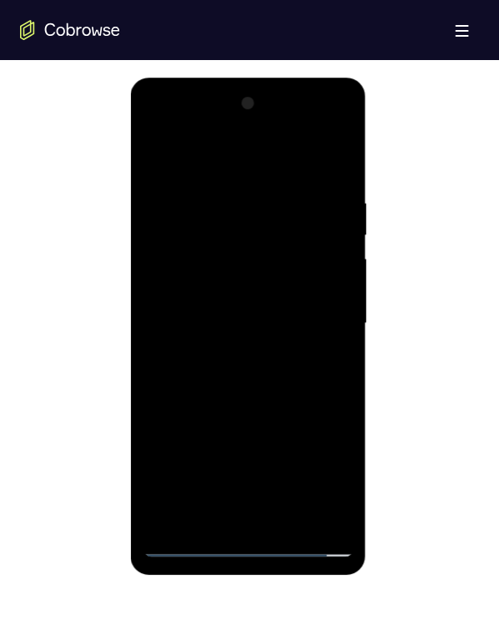
click at [337, 288] on div at bounding box center [248, 322] width 210 height 467
click at [336, 288] on div at bounding box center [248, 322] width 210 height 467
click at [278, 288] on div at bounding box center [248, 322] width 210 height 467
click at [240, 288] on div at bounding box center [248, 322] width 210 height 467
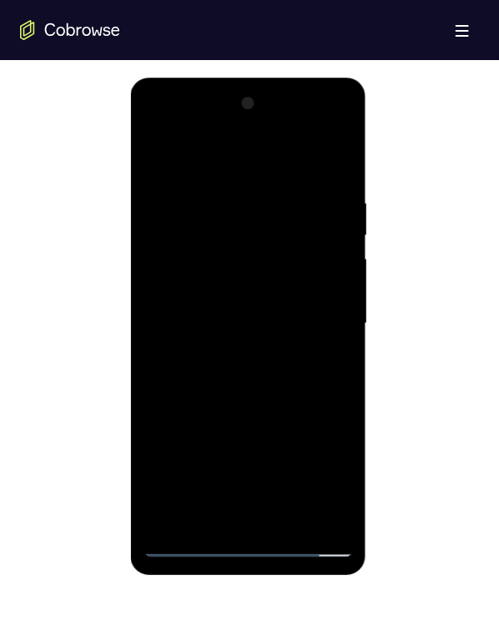
click at [323, 288] on div at bounding box center [248, 322] width 210 height 467
click at [240, 138] on div at bounding box center [248, 322] width 210 height 467
click at [268, 175] on div at bounding box center [248, 322] width 210 height 467
click at [268, 160] on div at bounding box center [248, 322] width 210 height 467
click at [311, 288] on div at bounding box center [248, 322] width 210 height 467
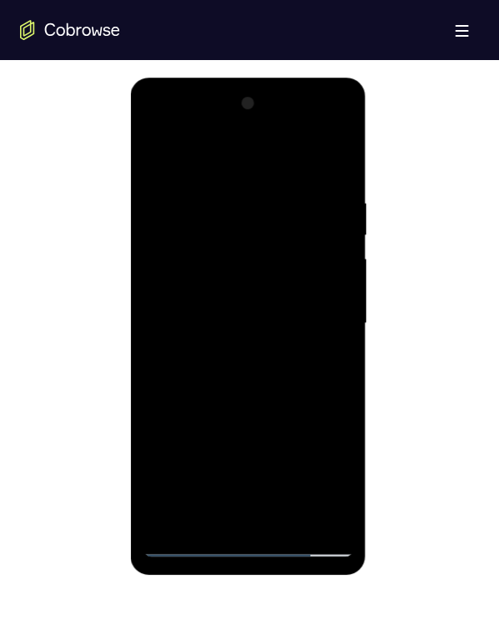
click at [260, 288] on div at bounding box center [248, 322] width 210 height 467
click at [237, 288] on div at bounding box center [248, 322] width 210 height 467
click at [233, 245] on div at bounding box center [248, 322] width 210 height 467
click at [185, 270] on div at bounding box center [248, 322] width 210 height 467
click at [246, 288] on div at bounding box center [248, 322] width 210 height 467
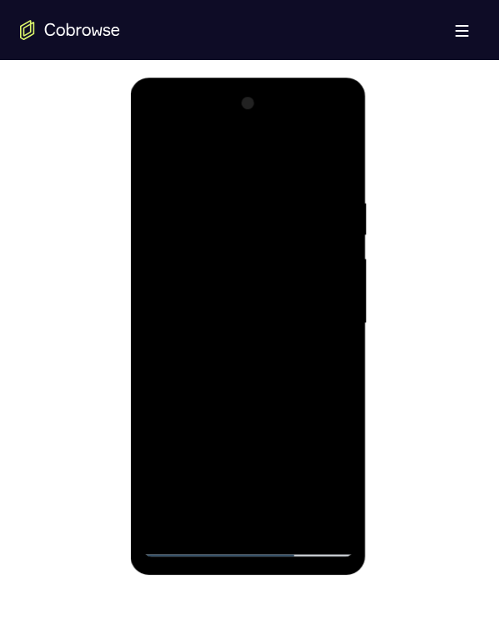
drag, startPoint x: 225, startPoint y: 365, endPoint x: 139, endPoint y: 122, distance: 258.2
click at [136, 119] on div at bounding box center [248, 325] width 236 height 497
click at [176, 288] on div at bounding box center [248, 322] width 210 height 467
click at [324, 288] on div at bounding box center [248, 322] width 210 height 467
drag, startPoint x: 244, startPoint y: 206, endPoint x: 250, endPoint y: 321, distance: 115.3
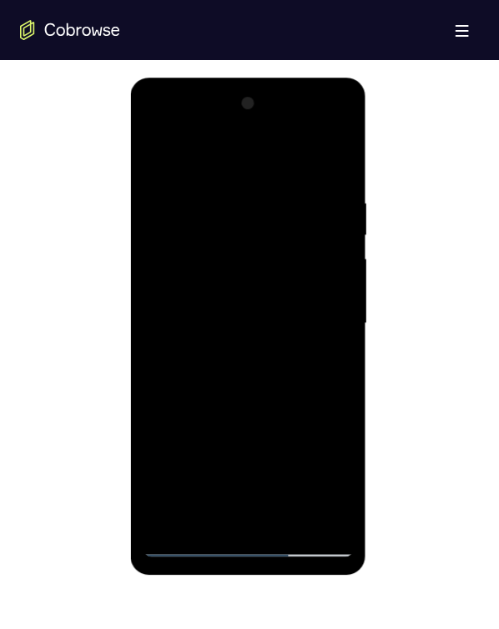
click at [250, 288] on div at bounding box center [248, 322] width 210 height 467
drag, startPoint x: 230, startPoint y: 184, endPoint x: 223, endPoint y: 357, distance: 172.8
click at [223, 288] on div at bounding box center [248, 322] width 210 height 467
click at [233, 195] on div at bounding box center [248, 322] width 210 height 467
drag, startPoint x: 320, startPoint y: 380, endPoint x: 307, endPoint y: 502, distance: 122.5
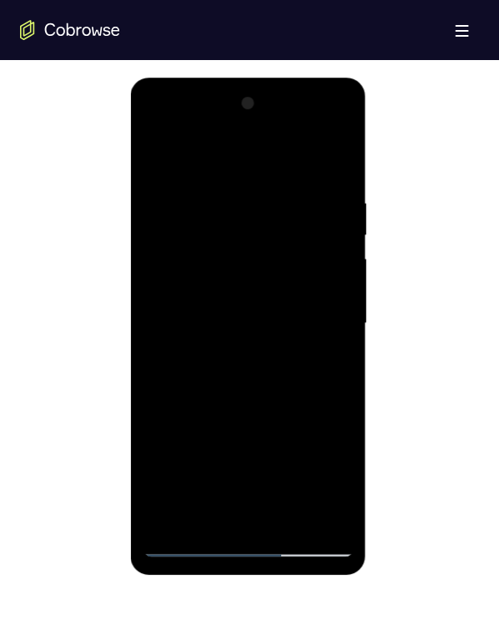
click at [320, 288] on div at bounding box center [248, 322] width 210 height 467
click at [156, 128] on div at bounding box center [248, 322] width 210 height 467
click at [192, 177] on div at bounding box center [248, 322] width 210 height 467
click at [247, 288] on div at bounding box center [248, 322] width 210 height 467
click at [216, 288] on div at bounding box center [248, 322] width 210 height 467
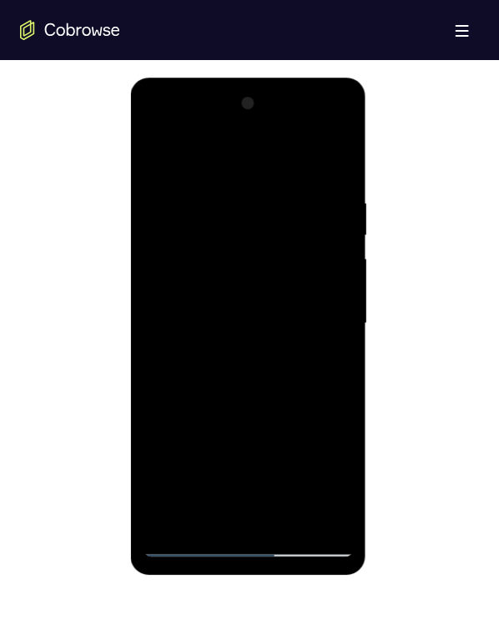
click at [250, 288] on div at bounding box center [248, 322] width 210 height 467
click at [330, 288] on div at bounding box center [248, 322] width 210 height 467
click at [230, 220] on div at bounding box center [248, 322] width 210 height 467
click at [249, 288] on div at bounding box center [248, 322] width 210 height 467
click at [253, 274] on div at bounding box center [248, 322] width 210 height 467
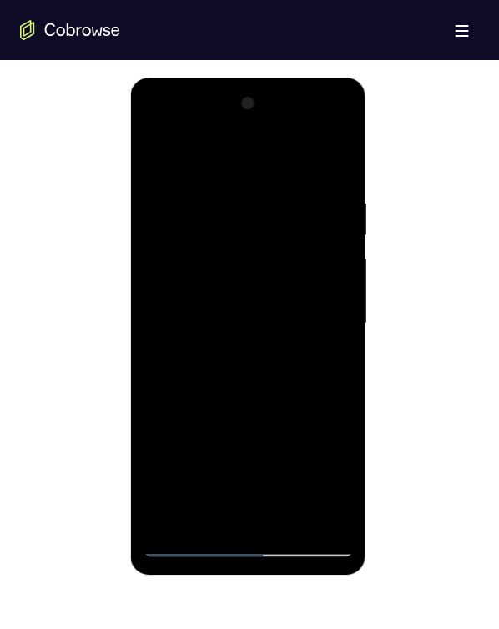
click at [290, 270] on div at bounding box center [248, 322] width 210 height 467
click at [319, 155] on div at bounding box center [248, 322] width 210 height 467
click at [330, 260] on div at bounding box center [248, 322] width 210 height 467
click at [202, 238] on div at bounding box center [248, 322] width 210 height 467
click at [200, 238] on div at bounding box center [248, 322] width 210 height 467
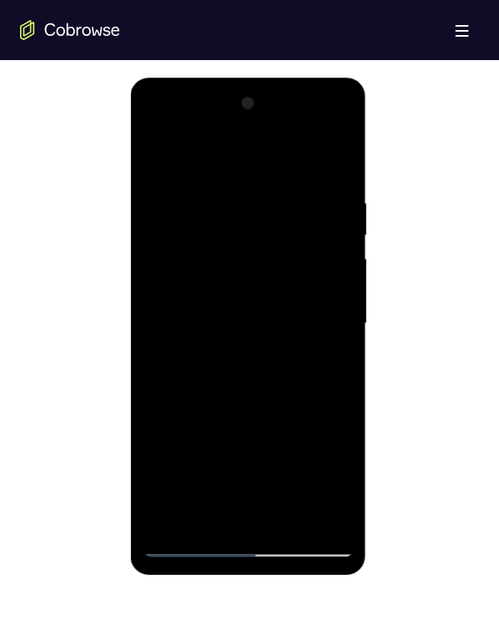
click at [293, 288] on div at bounding box center [248, 322] width 210 height 467
click at [243, 268] on div at bounding box center [248, 322] width 210 height 467
click at [193, 240] on div at bounding box center [248, 322] width 210 height 467
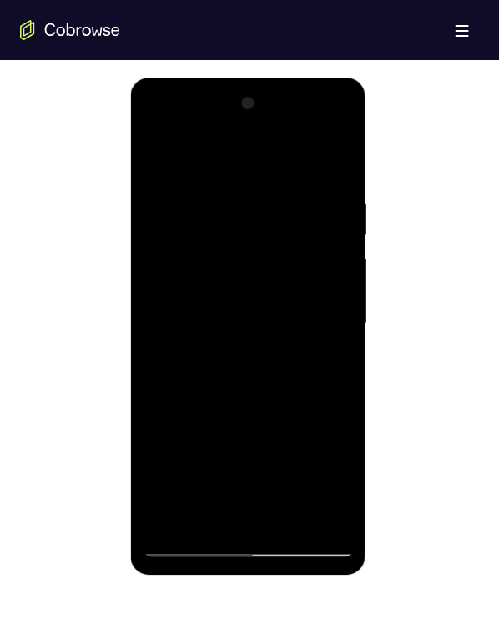
click at [193, 240] on div at bounding box center [248, 322] width 210 height 467
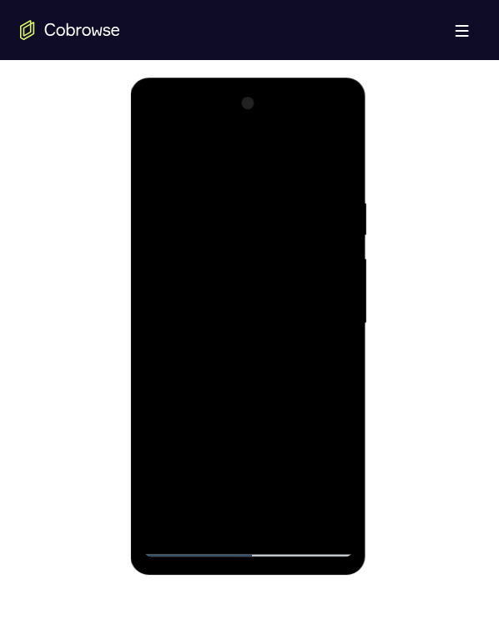
click at [193, 240] on div at bounding box center [248, 322] width 210 height 467
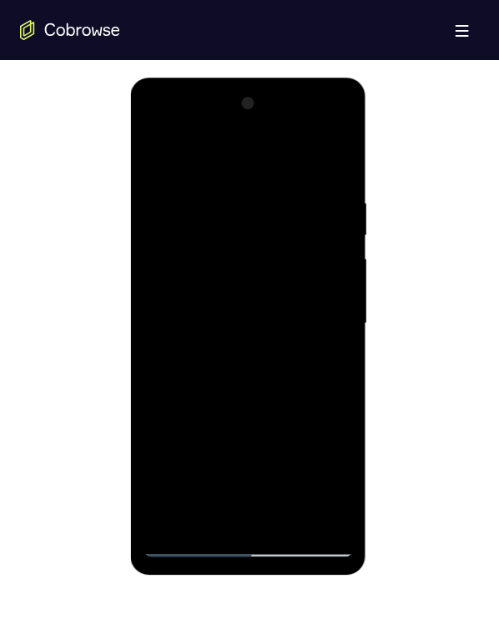
click at [193, 240] on div at bounding box center [248, 322] width 210 height 467
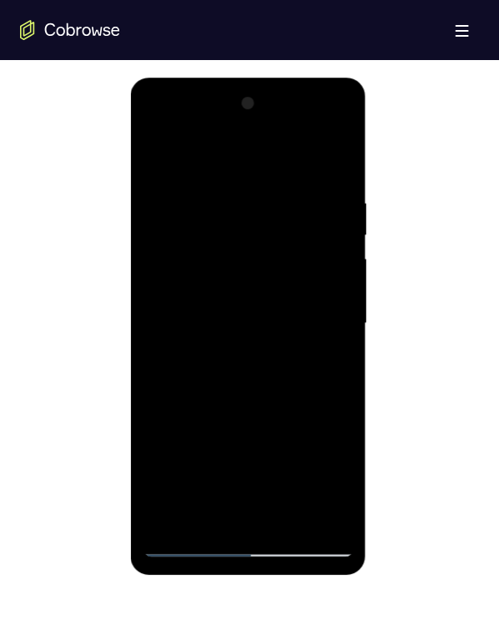
click at [193, 240] on div at bounding box center [248, 322] width 210 height 467
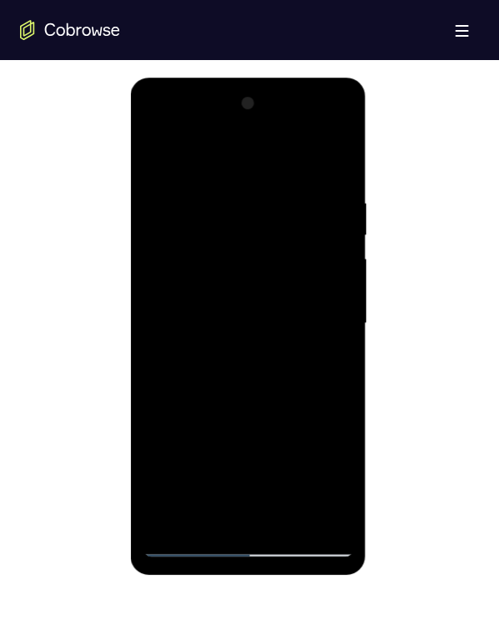
click at [193, 240] on div at bounding box center [248, 322] width 210 height 467
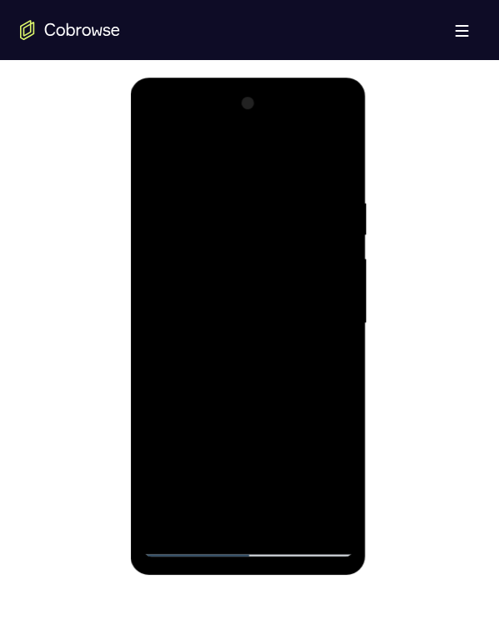
click at [193, 240] on div at bounding box center [248, 322] width 210 height 467
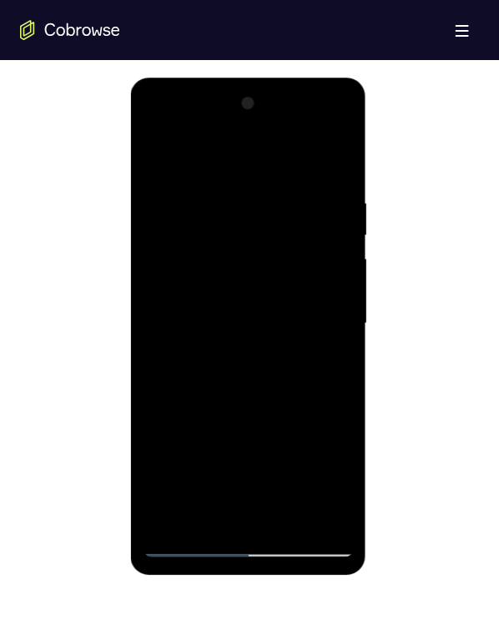
click at [193, 240] on div at bounding box center [248, 322] width 210 height 467
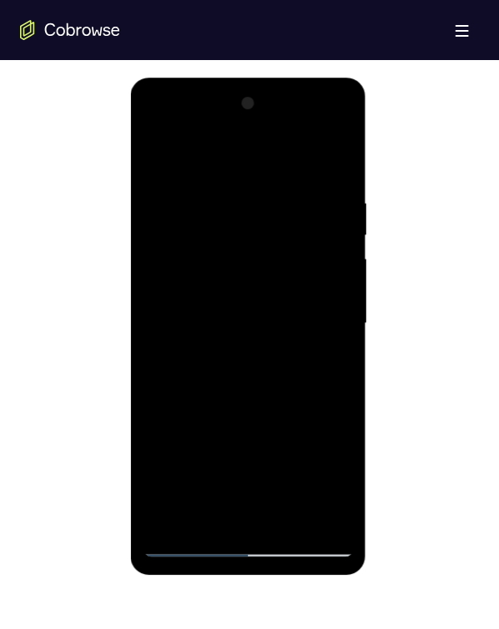
click at [193, 240] on div at bounding box center [248, 322] width 210 height 467
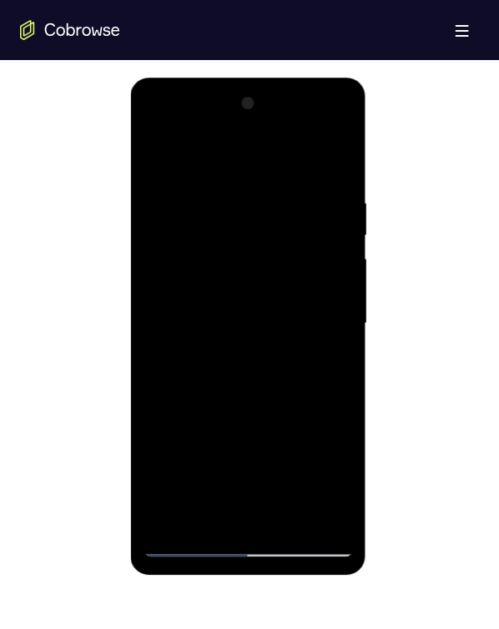
click at [193, 240] on div at bounding box center [248, 322] width 210 height 467
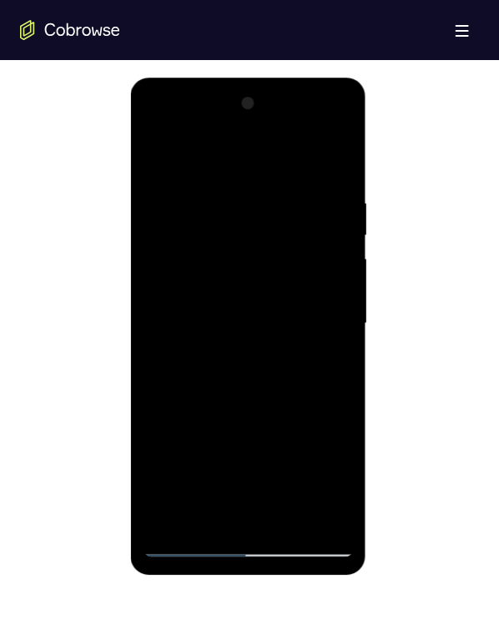
click at [193, 240] on div at bounding box center [248, 322] width 210 height 467
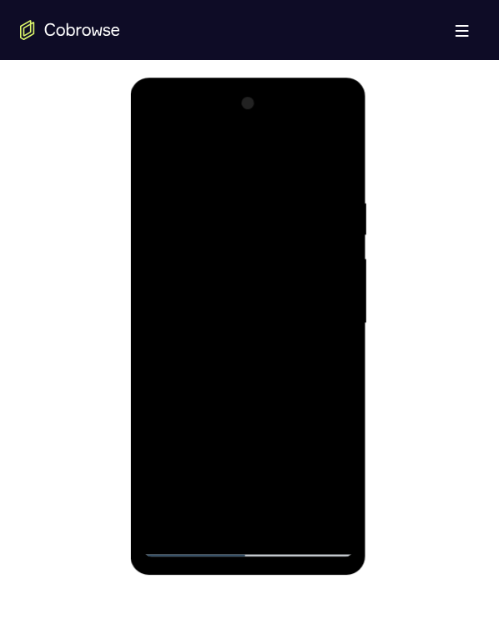
click at [193, 240] on div at bounding box center [248, 322] width 210 height 467
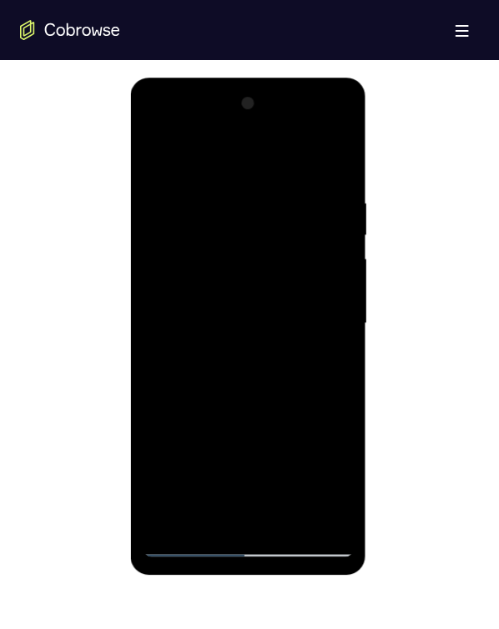
click at [193, 240] on div at bounding box center [248, 322] width 210 height 467
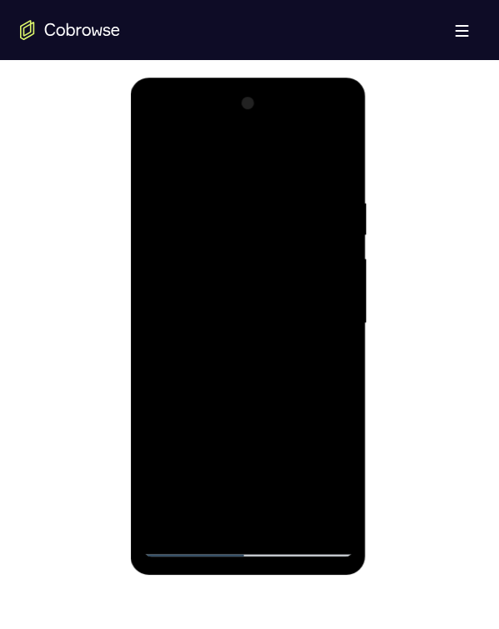
click at [193, 240] on div at bounding box center [248, 322] width 210 height 467
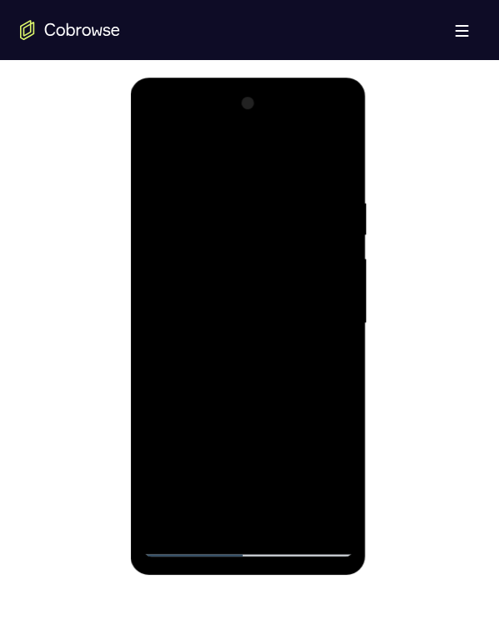
click at [193, 240] on div at bounding box center [248, 322] width 210 height 467
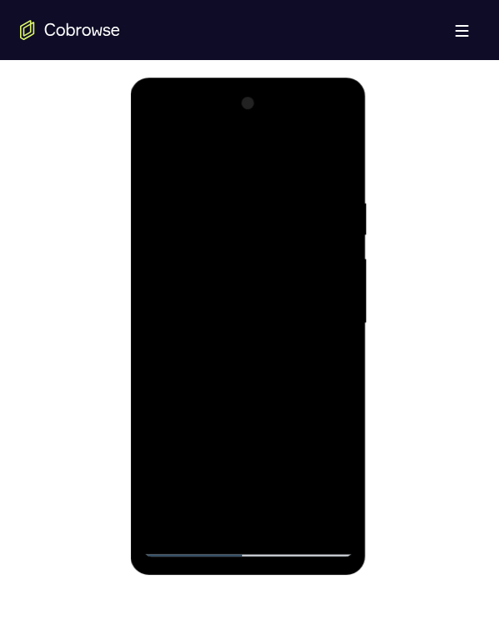
click at [193, 240] on div at bounding box center [248, 322] width 210 height 467
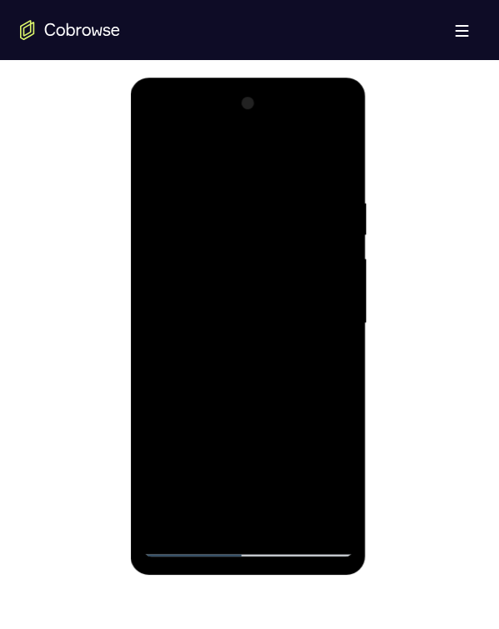
click at [193, 240] on div at bounding box center [248, 322] width 210 height 467
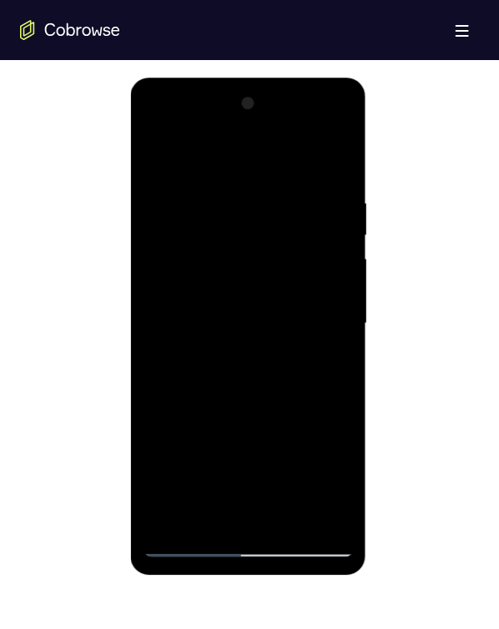
click at [193, 240] on div at bounding box center [248, 322] width 210 height 467
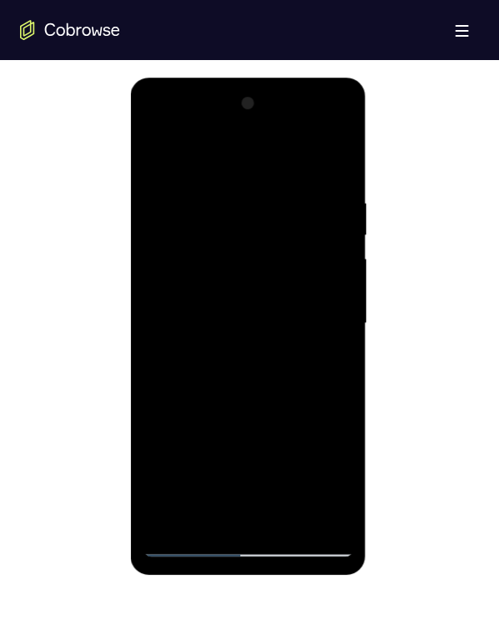
click at [193, 240] on div at bounding box center [248, 322] width 210 height 467
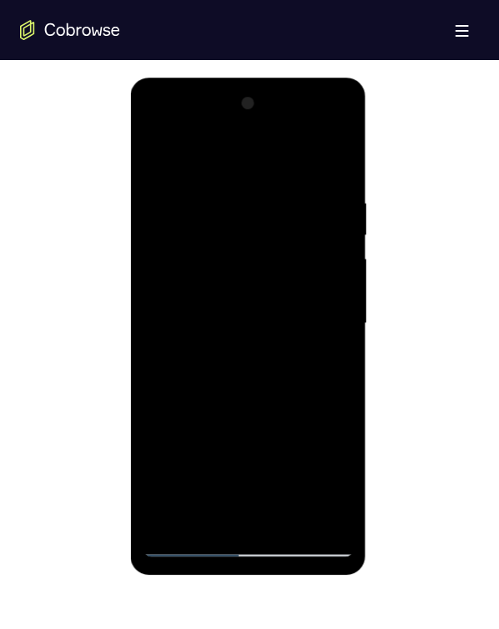
click at [193, 240] on div at bounding box center [248, 322] width 210 height 467
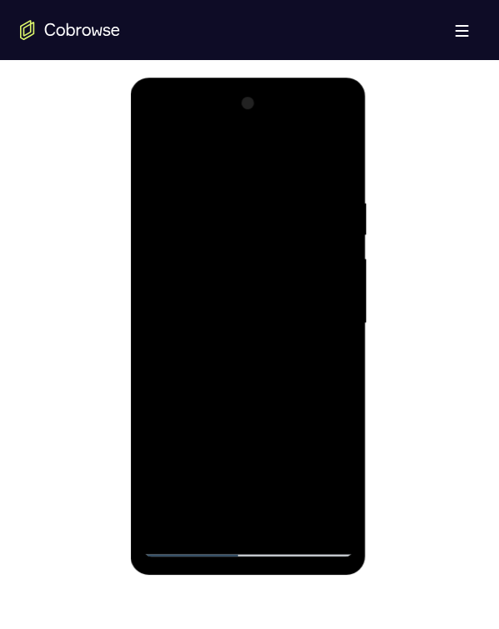
click at [193, 240] on div at bounding box center [248, 322] width 210 height 467
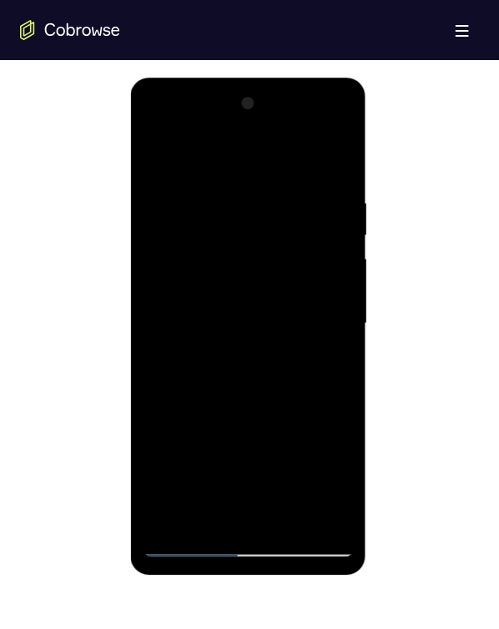
click at [193, 240] on div at bounding box center [248, 322] width 210 height 467
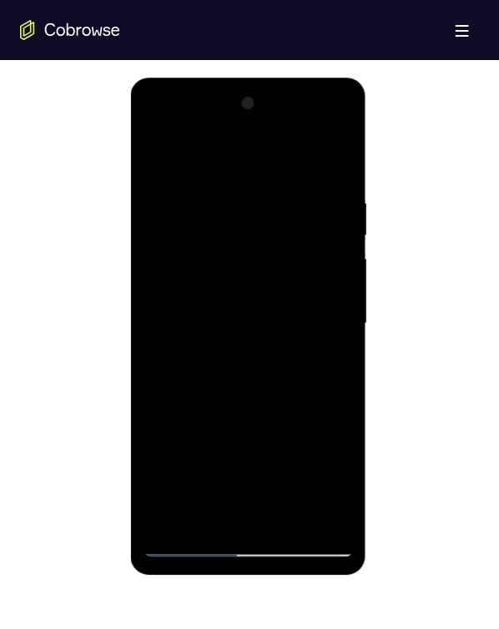
click at [193, 240] on div at bounding box center [248, 322] width 210 height 467
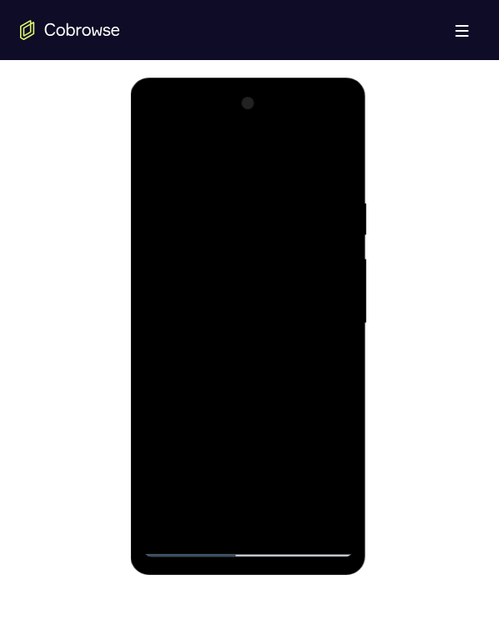
click at [193, 240] on div at bounding box center [248, 322] width 210 height 467
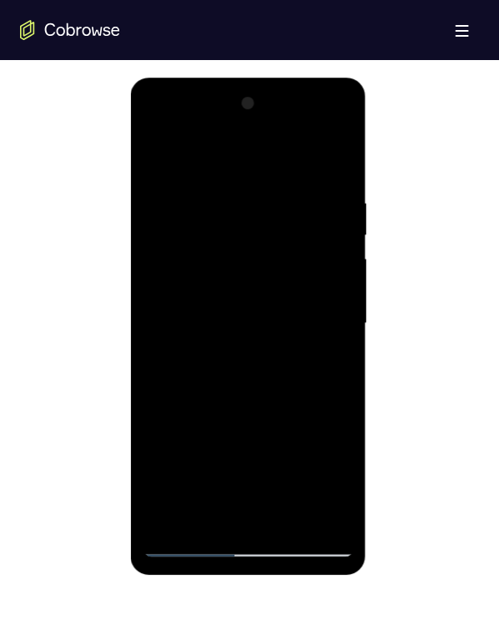
click at [193, 240] on div at bounding box center [248, 322] width 210 height 467
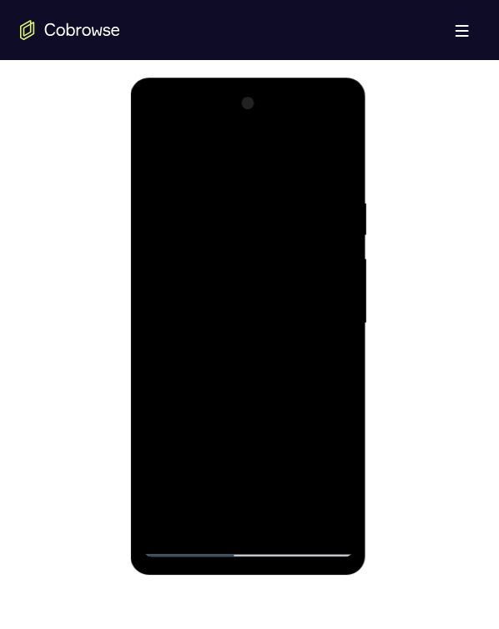
click at [193, 240] on div at bounding box center [248, 322] width 210 height 467
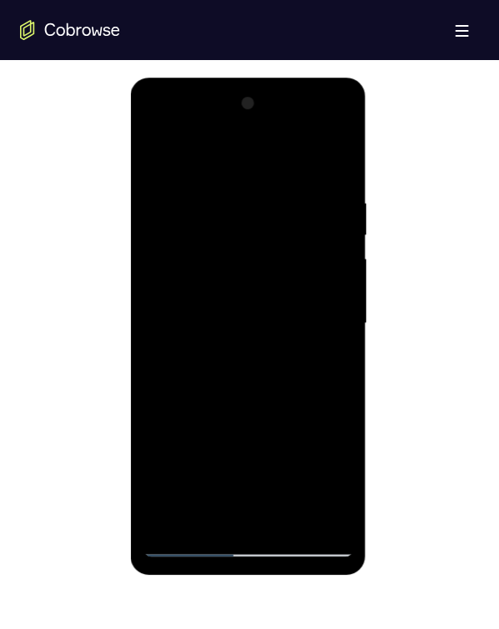
click at [193, 240] on div at bounding box center [248, 322] width 210 height 467
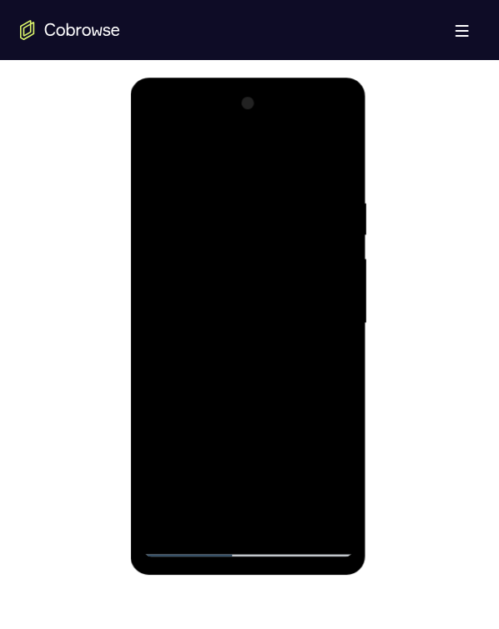
click at [193, 240] on div at bounding box center [248, 322] width 210 height 467
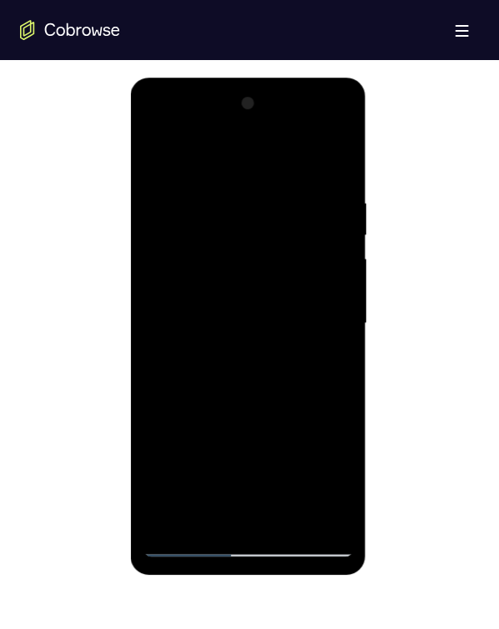
click at [193, 240] on div at bounding box center [248, 322] width 210 height 467
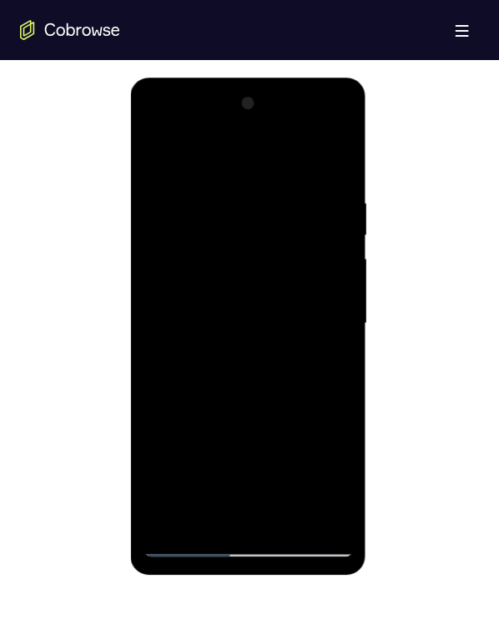
click at [193, 240] on div at bounding box center [248, 322] width 210 height 467
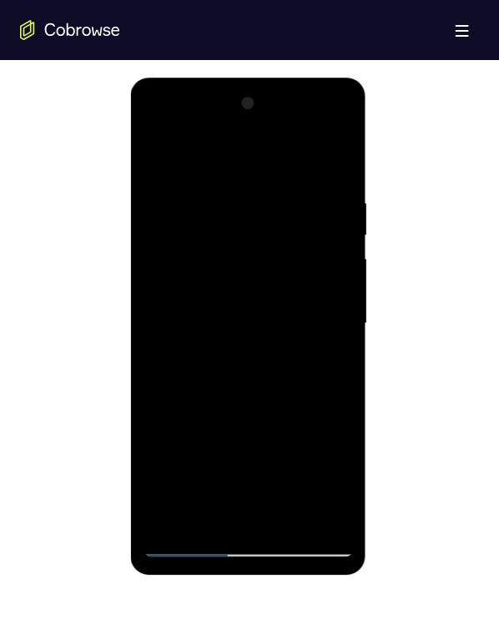
click at [294, 288] on div at bounding box center [248, 322] width 210 height 467
click at [288, 288] on div at bounding box center [248, 322] width 210 height 467
click at [321, 259] on div at bounding box center [248, 322] width 210 height 467
click at [190, 225] on div at bounding box center [248, 322] width 210 height 467
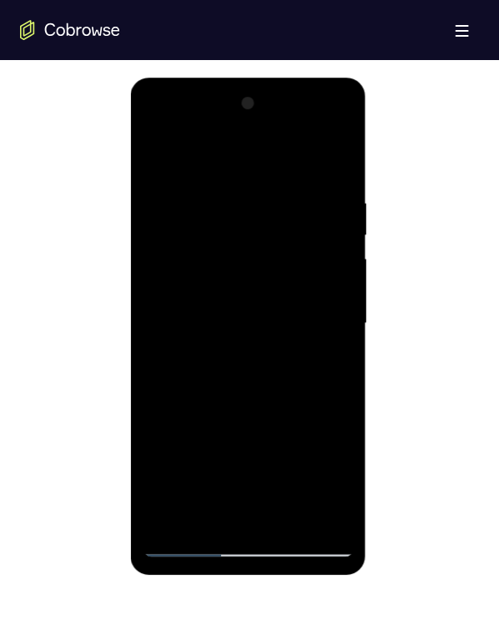
click at [197, 239] on div at bounding box center [248, 322] width 210 height 467
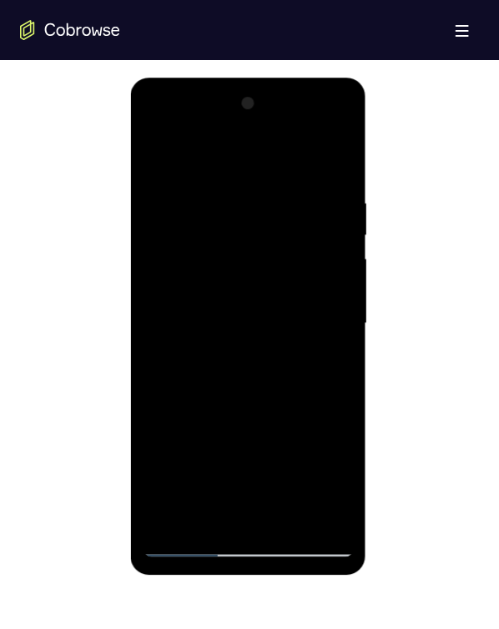
click at [187, 233] on div at bounding box center [248, 322] width 210 height 467
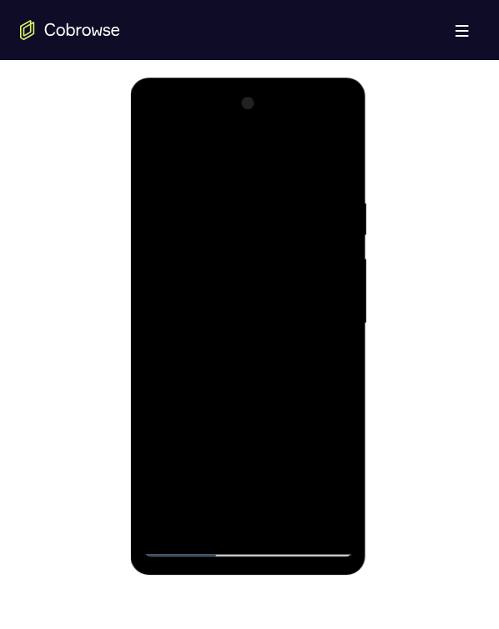
click at [187, 233] on div at bounding box center [248, 322] width 210 height 467
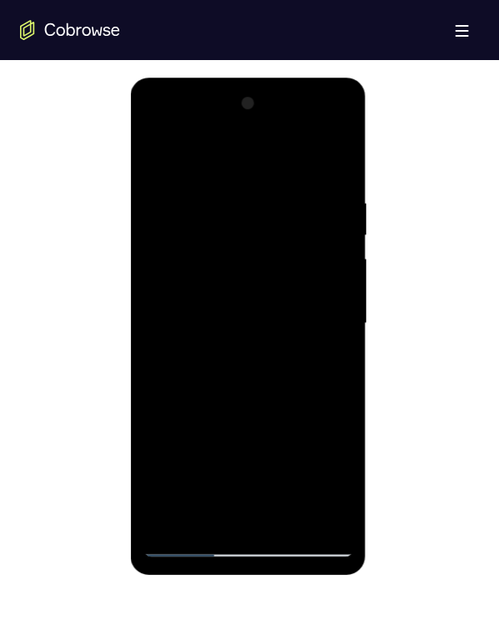
click at [187, 233] on div at bounding box center [248, 322] width 210 height 467
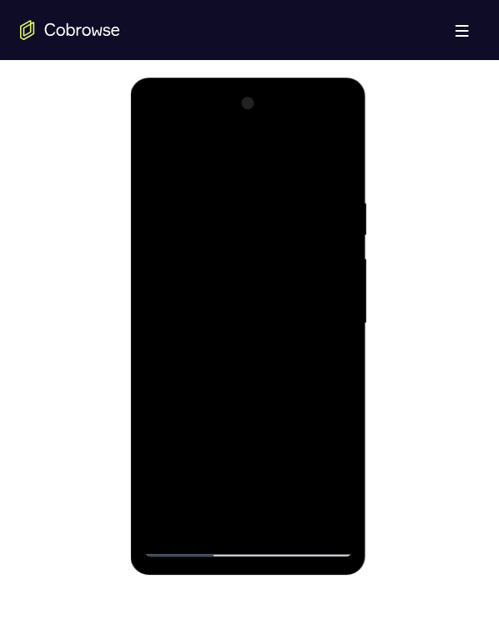
click at [187, 233] on div at bounding box center [248, 322] width 210 height 467
click at [187, 234] on div at bounding box center [248, 322] width 210 height 467
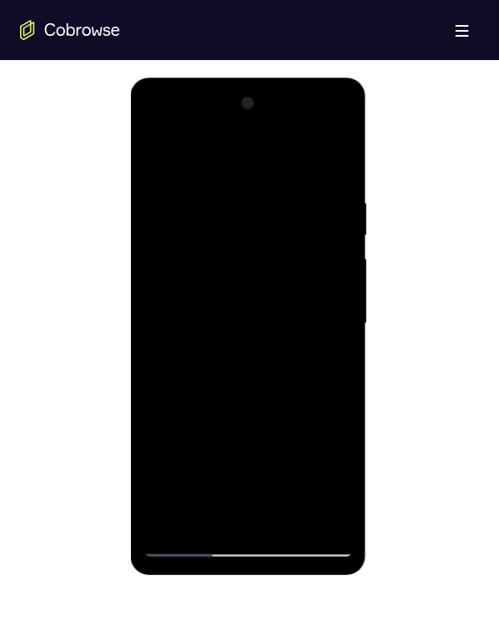
click at [187, 234] on div at bounding box center [248, 322] width 210 height 467
click at [187, 233] on div at bounding box center [248, 322] width 210 height 467
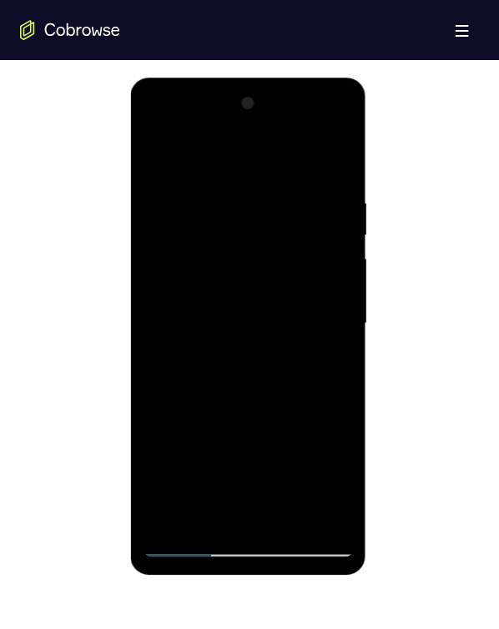
click at [187, 233] on div at bounding box center [248, 322] width 210 height 467
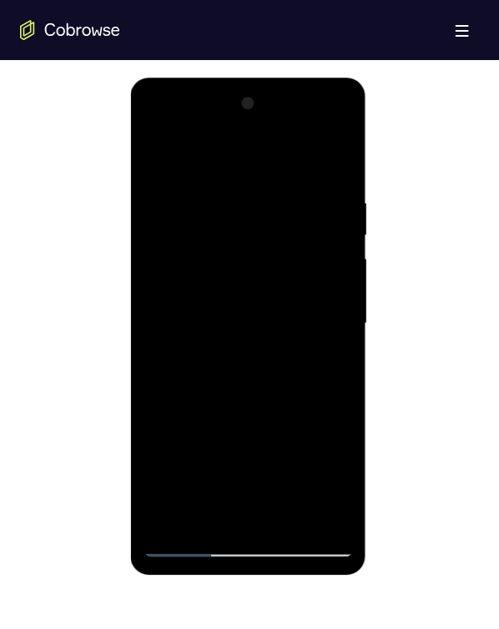
click at [187, 233] on div at bounding box center [248, 322] width 210 height 467
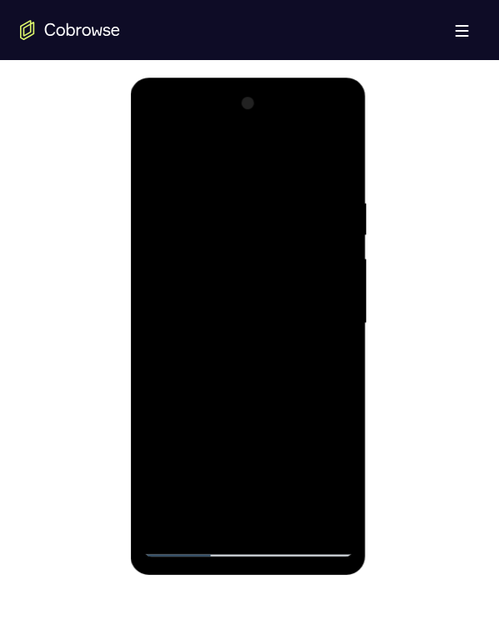
click at [187, 233] on div at bounding box center [248, 322] width 210 height 467
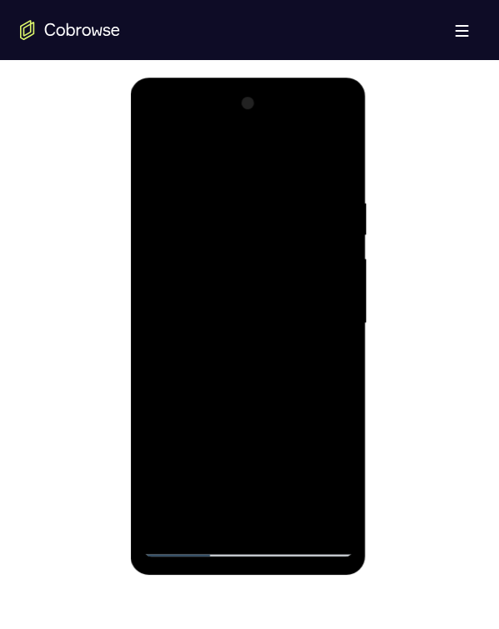
click at [187, 233] on div at bounding box center [248, 322] width 210 height 467
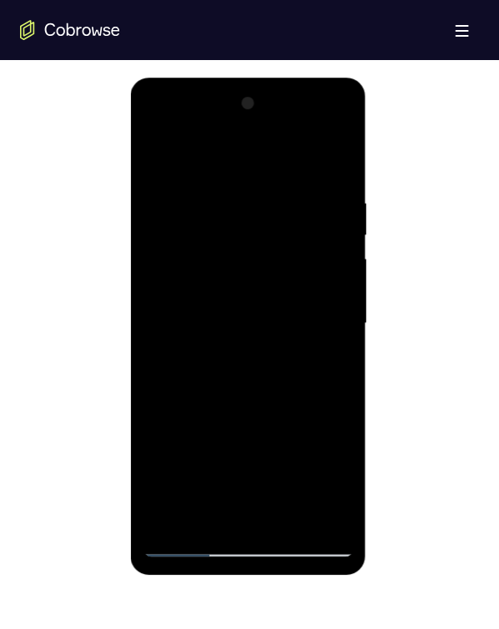
click at [187, 233] on div at bounding box center [248, 322] width 210 height 467
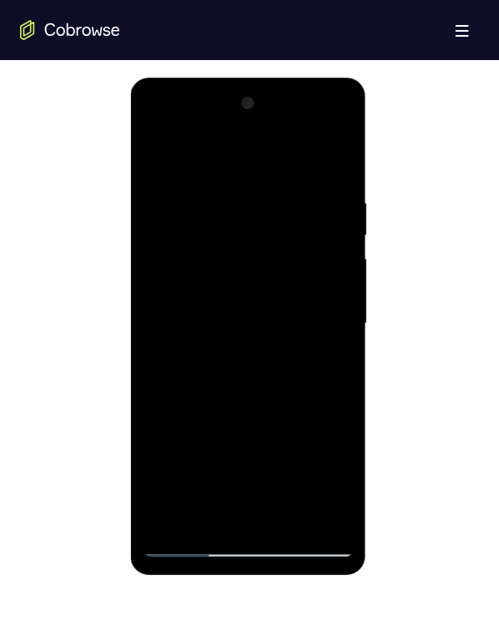
click at [187, 233] on div at bounding box center [248, 322] width 210 height 467
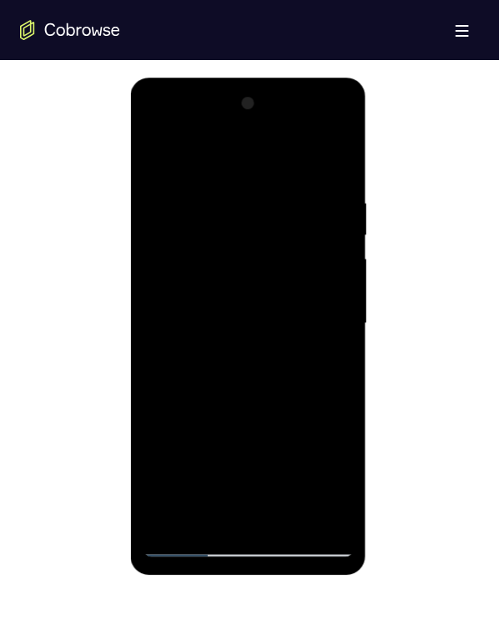
click at [187, 233] on div at bounding box center [248, 322] width 210 height 467
click at [187, 234] on div at bounding box center [248, 322] width 210 height 467
click at [188, 242] on div at bounding box center [248, 322] width 210 height 467
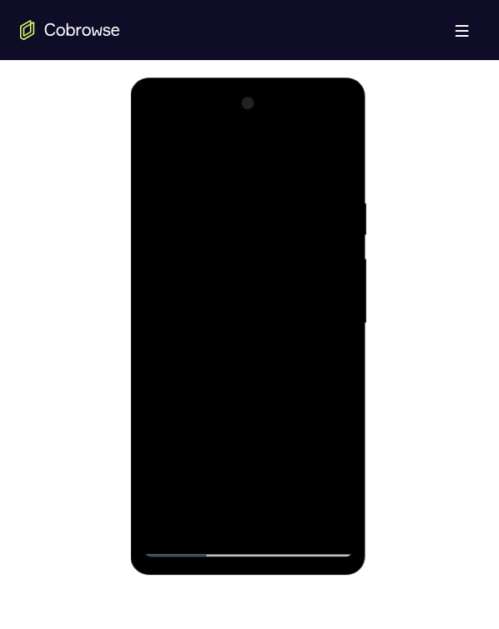
click at [188, 242] on div at bounding box center [248, 322] width 210 height 467
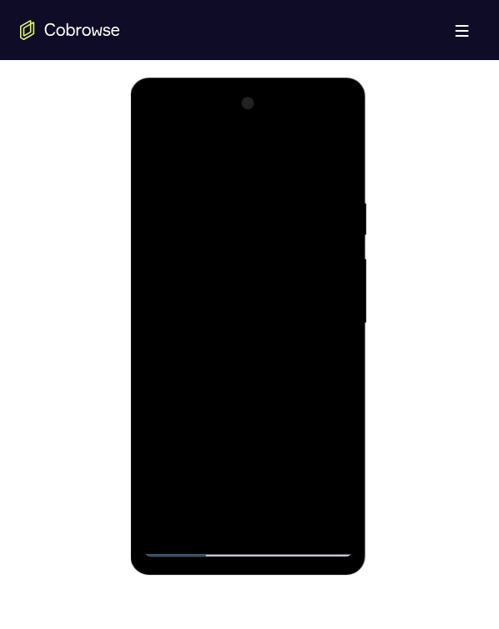
drag, startPoint x: 188, startPoint y: 242, endPoint x: 187, endPoint y: 254, distance: 11.8
click at [187, 254] on div at bounding box center [248, 322] width 210 height 467
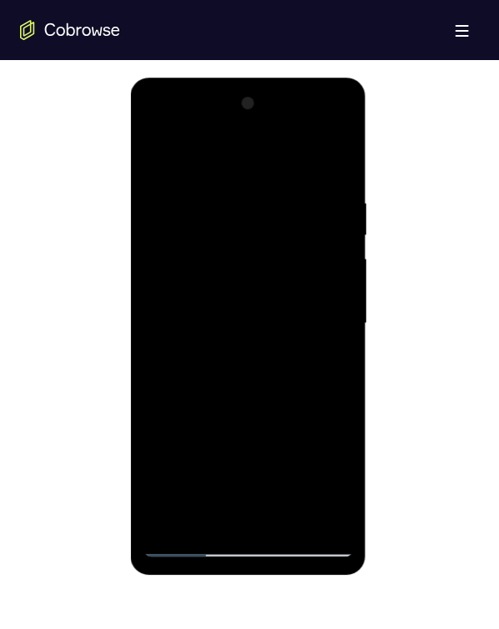
click at [187, 254] on div at bounding box center [248, 322] width 210 height 467
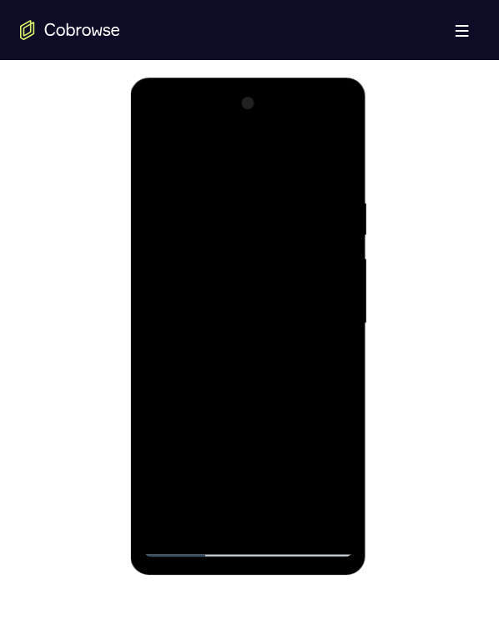
click at [187, 254] on div at bounding box center [248, 322] width 210 height 467
drag, startPoint x: 187, startPoint y: 254, endPoint x: 188, endPoint y: 240, distance: 13.4
click at [188, 240] on div at bounding box center [248, 322] width 210 height 467
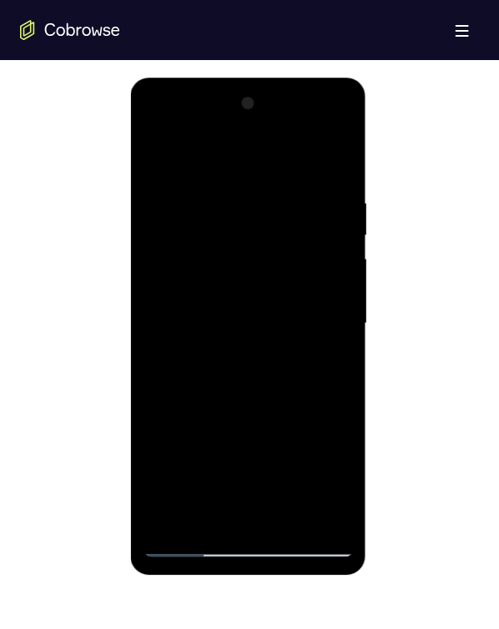
click at [188, 240] on div at bounding box center [248, 322] width 210 height 467
drag, startPoint x: 188, startPoint y: 240, endPoint x: 197, endPoint y: 245, distance: 9.7
click at [197, 245] on div at bounding box center [248, 322] width 210 height 467
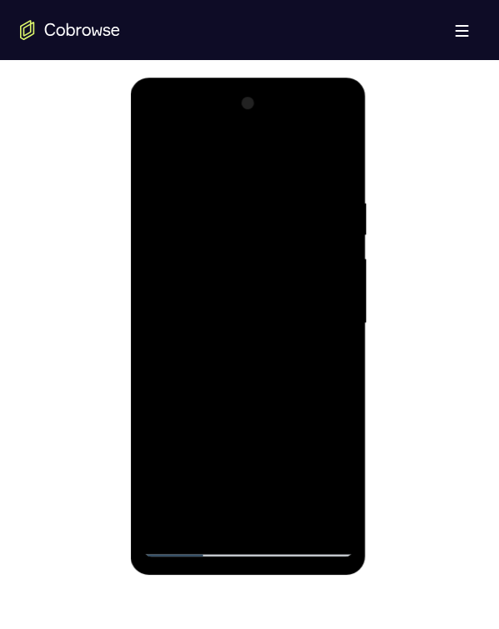
click at [197, 245] on div at bounding box center [248, 322] width 210 height 467
drag, startPoint x: 197, startPoint y: 245, endPoint x: 197, endPoint y: 259, distance: 14.2
click at [197, 259] on div at bounding box center [248, 322] width 210 height 467
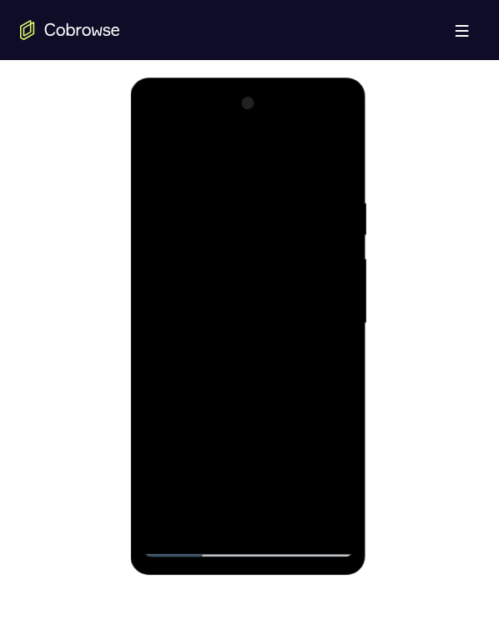
drag, startPoint x: 197, startPoint y: 259, endPoint x: 197, endPoint y: 293, distance: 33.4
click at [197, 288] on div at bounding box center [248, 322] width 210 height 467
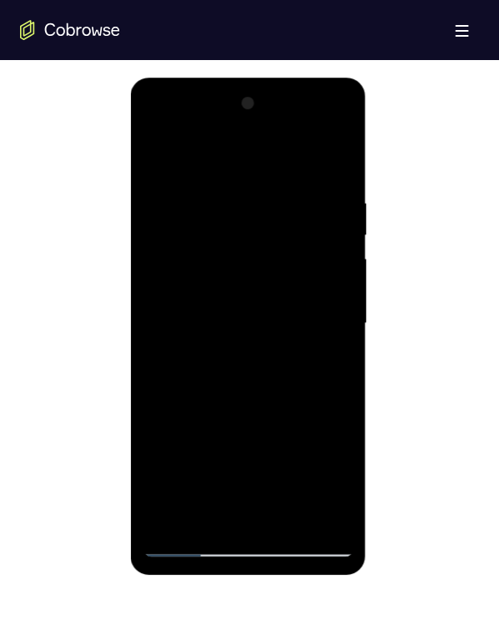
drag, startPoint x: 197, startPoint y: 293, endPoint x: 197, endPoint y: 238, distance: 55.0
click at [197, 238] on div at bounding box center [248, 322] width 210 height 467
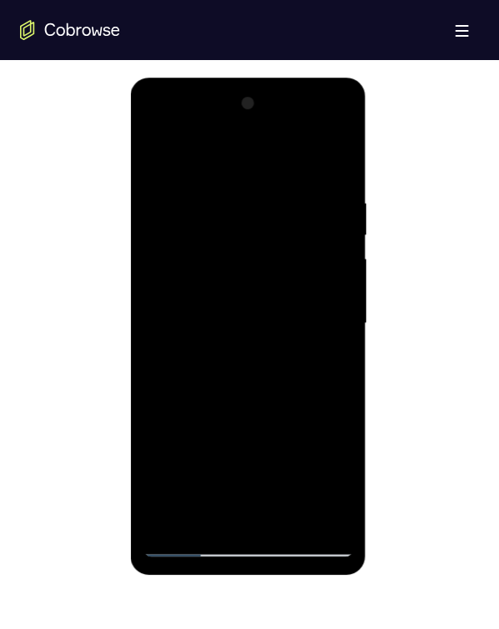
click at [197, 238] on div at bounding box center [248, 322] width 210 height 467
click at [197, 242] on div at bounding box center [248, 322] width 210 height 467
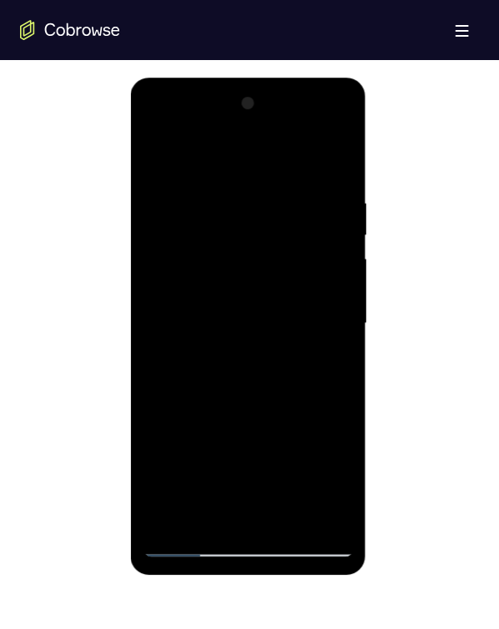
click at [197, 242] on div at bounding box center [248, 322] width 210 height 467
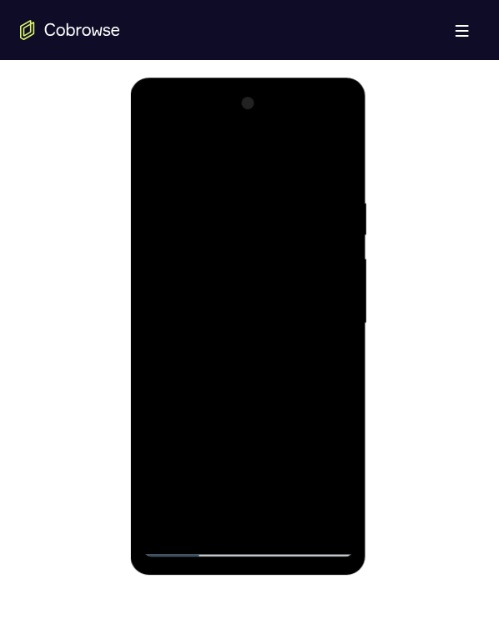
click at [197, 247] on div at bounding box center [248, 322] width 210 height 467
drag, startPoint x: 197, startPoint y: 247, endPoint x: 201, endPoint y: 261, distance: 14.8
click at [202, 261] on div at bounding box center [248, 322] width 210 height 467
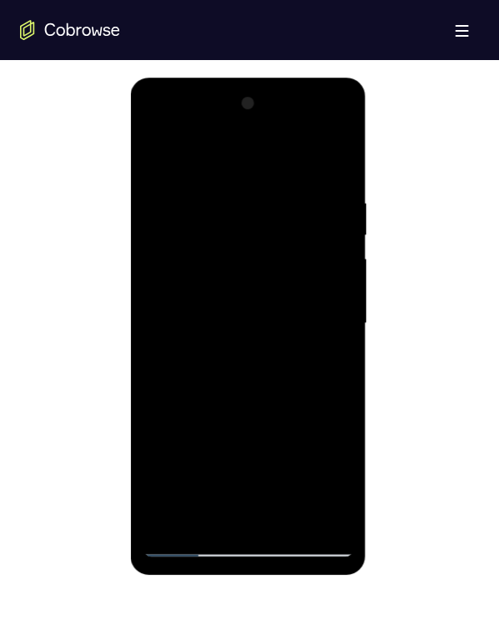
drag, startPoint x: 201, startPoint y: 261, endPoint x: 183, endPoint y: 233, distance: 32.6
click at [183, 233] on div at bounding box center [248, 322] width 210 height 467
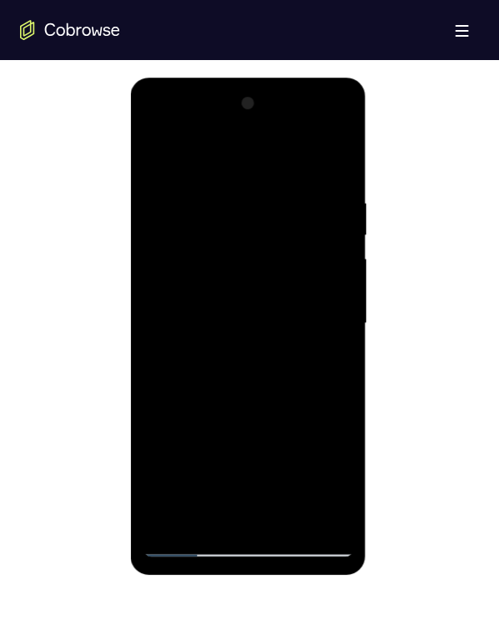
click at [183, 233] on div at bounding box center [248, 322] width 210 height 467
drag, startPoint x: 183, startPoint y: 233, endPoint x: 190, endPoint y: 240, distance: 9.4
click at [190, 240] on div at bounding box center [248, 322] width 210 height 467
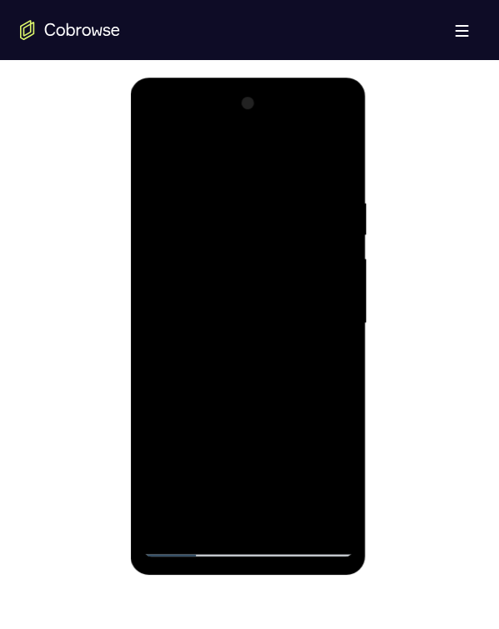
click at [190, 240] on div at bounding box center [248, 322] width 210 height 467
click at [196, 240] on div at bounding box center [248, 322] width 210 height 467
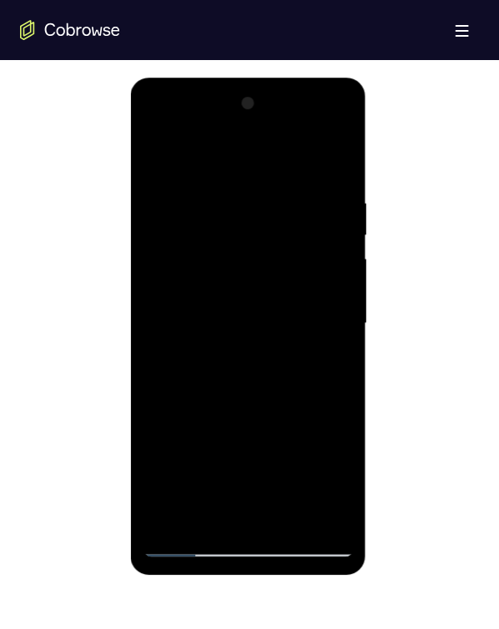
click at [196, 242] on div at bounding box center [248, 322] width 210 height 467
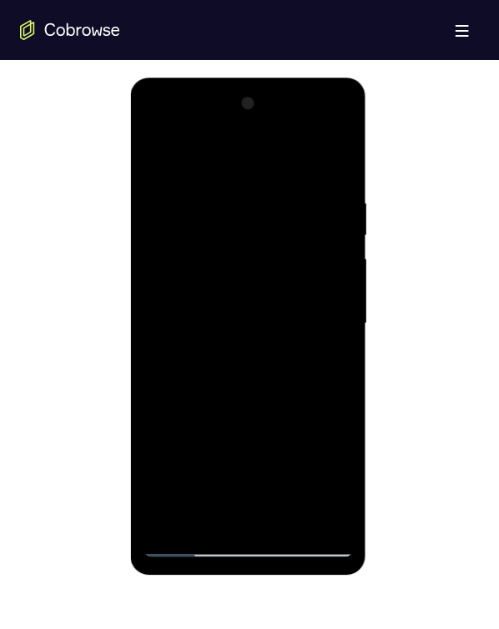
click at [196, 242] on div at bounding box center [248, 322] width 210 height 467
click at [191, 237] on div at bounding box center [248, 322] width 210 height 467
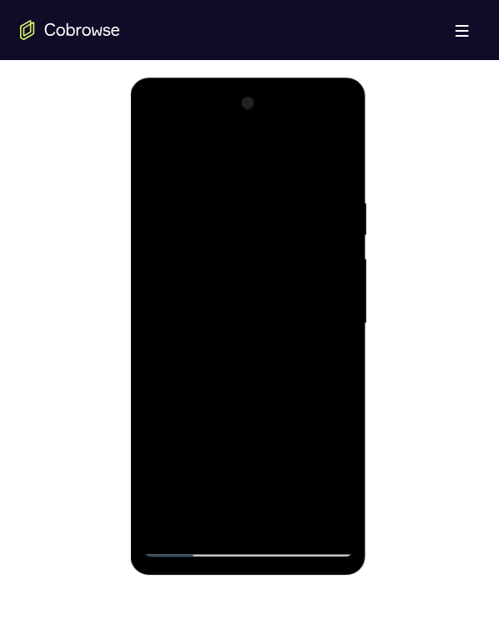
click at [191, 237] on div at bounding box center [248, 322] width 210 height 467
click at [193, 237] on div at bounding box center [248, 322] width 210 height 467
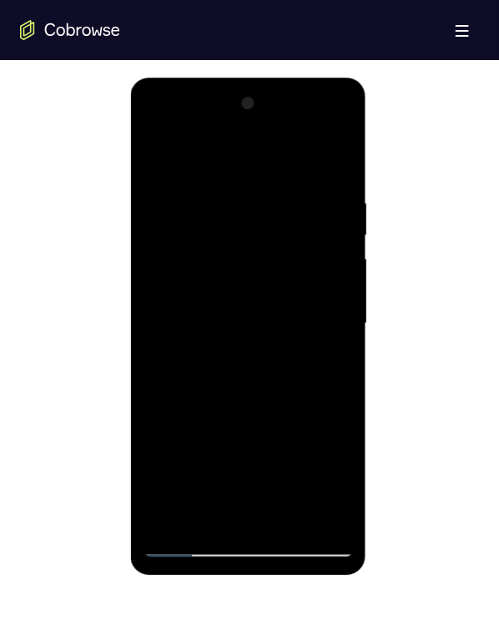
click at [193, 237] on div at bounding box center [248, 322] width 210 height 467
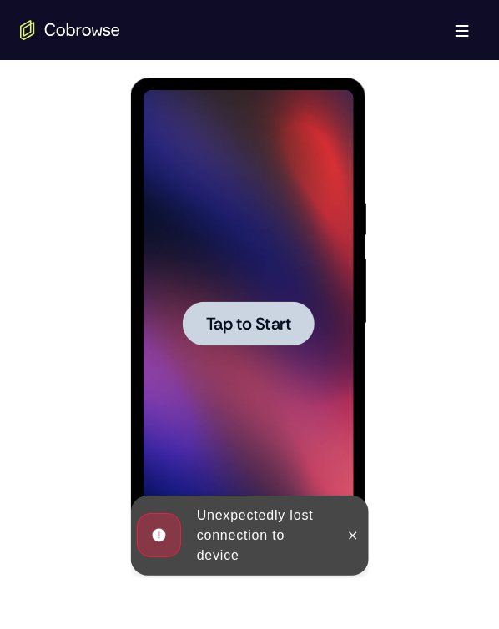
click at [242, 288] on span "Tap to Start" at bounding box center [247, 322] width 85 height 17
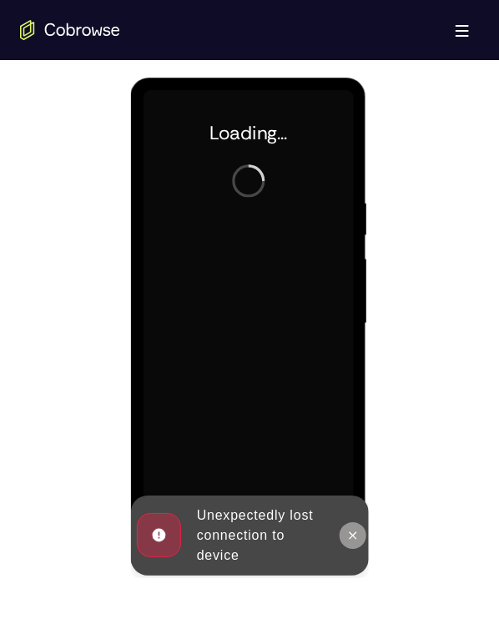
click at [350, 288] on button at bounding box center [352, 534] width 27 height 27
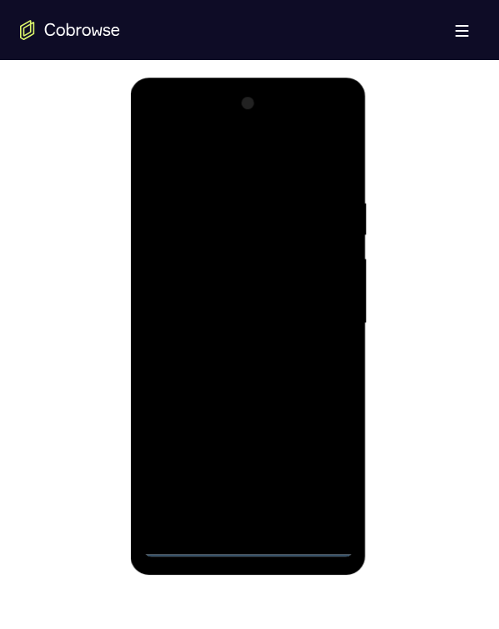
click at [248, 288] on div at bounding box center [248, 322] width 210 height 467
click at [320, 288] on div at bounding box center [248, 322] width 210 height 467
click at [244, 153] on div at bounding box center [248, 322] width 210 height 467
click at [310, 288] on div at bounding box center [248, 322] width 210 height 467
click at [258, 288] on div at bounding box center [248, 322] width 210 height 467
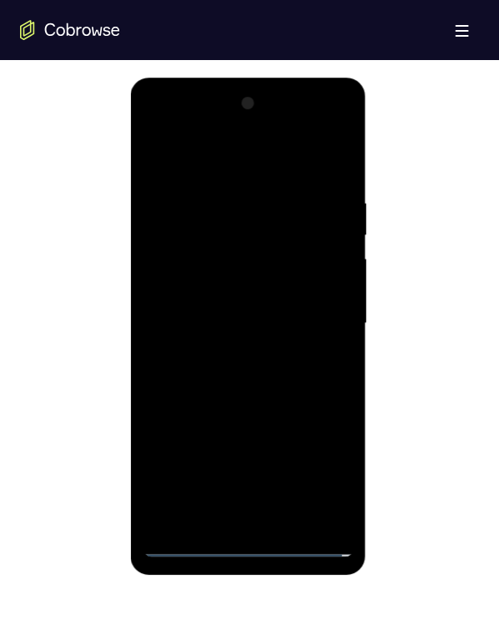
click at [254, 288] on div at bounding box center [248, 322] width 210 height 467
click at [247, 288] on div at bounding box center [248, 322] width 210 height 467
click at [333, 158] on div at bounding box center [248, 322] width 210 height 467
click at [287, 156] on div at bounding box center [248, 322] width 210 height 467
click at [245, 288] on div at bounding box center [248, 322] width 210 height 467
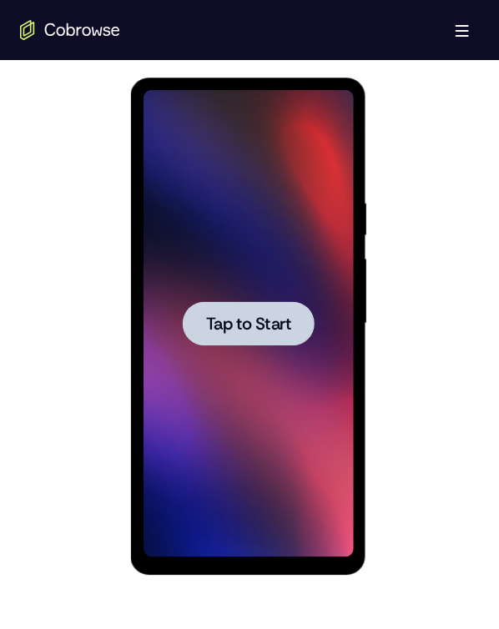
click at [208, 288] on span "Tap to Start" at bounding box center [247, 322] width 85 height 17
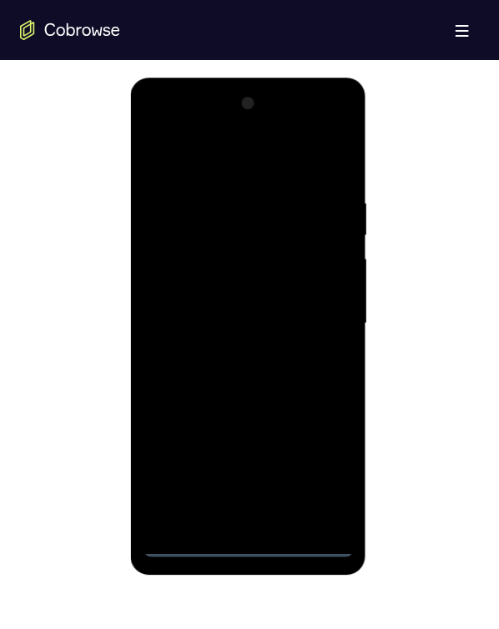
click at [258, 288] on div at bounding box center [248, 322] width 210 height 467
drag, startPoint x: 267, startPoint y: 392, endPoint x: 223, endPoint y: 220, distance: 177.2
click at [241, 270] on div at bounding box center [248, 322] width 210 height 467
click at [286, 219] on div at bounding box center [248, 322] width 210 height 467
click at [272, 190] on div at bounding box center [248, 322] width 210 height 467
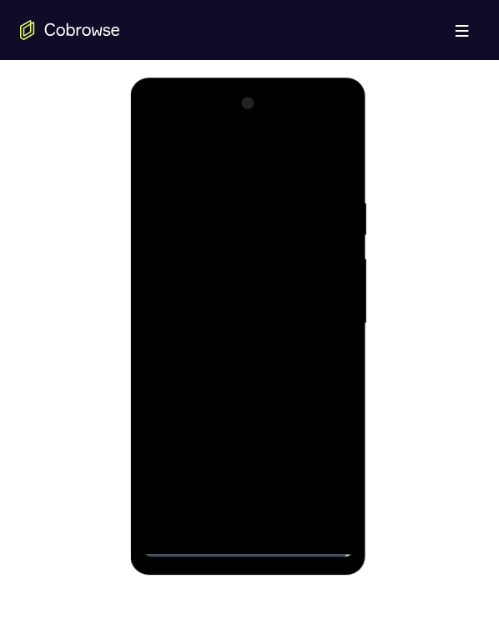
click at [272, 184] on div at bounding box center [248, 322] width 210 height 467
click at [254, 158] on div at bounding box center [248, 322] width 210 height 467
click at [320, 288] on div at bounding box center [248, 322] width 210 height 467
click at [260, 288] on div at bounding box center [248, 322] width 210 height 467
click at [252, 288] on div at bounding box center [248, 322] width 210 height 467
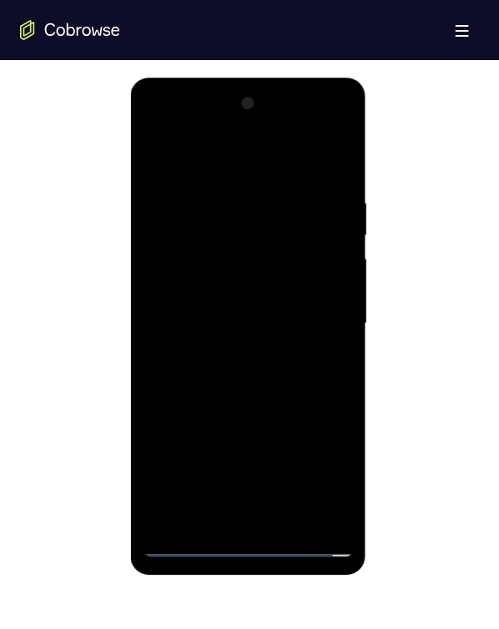
click at [225, 230] on div at bounding box center [248, 322] width 210 height 467
click at [198, 277] on div at bounding box center [248, 322] width 210 height 467
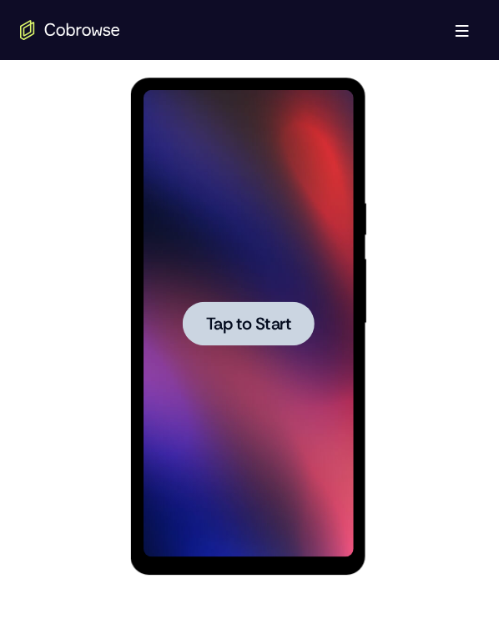
click at [241, 288] on span "Tap to Start" at bounding box center [247, 322] width 85 height 17
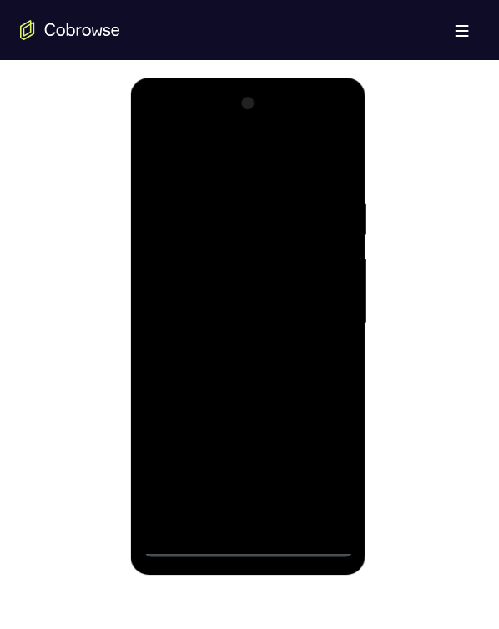
click at [240, 288] on div at bounding box center [248, 322] width 210 height 467
drag, startPoint x: 309, startPoint y: 339, endPoint x: 249, endPoint y: 146, distance: 201.8
click at [250, 147] on div at bounding box center [248, 322] width 210 height 467
click at [275, 180] on div at bounding box center [248, 322] width 210 height 467
click at [250, 166] on div at bounding box center [248, 322] width 210 height 467
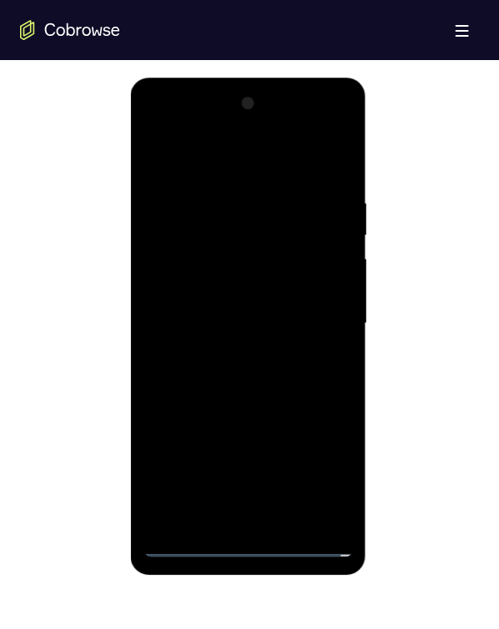
click at [329, 288] on div at bounding box center [248, 322] width 210 height 467
click at [270, 288] on div at bounding box center [248, 322] width 210 height 467
click at [259, 288] on div at bounding box center [248, 322] width 210 height 467
click at [203, 241] on div at bounding box center [248, 322] width 210 height 467
click at [214, 266] on div at bounding box center [248, 322] width 210 height 467
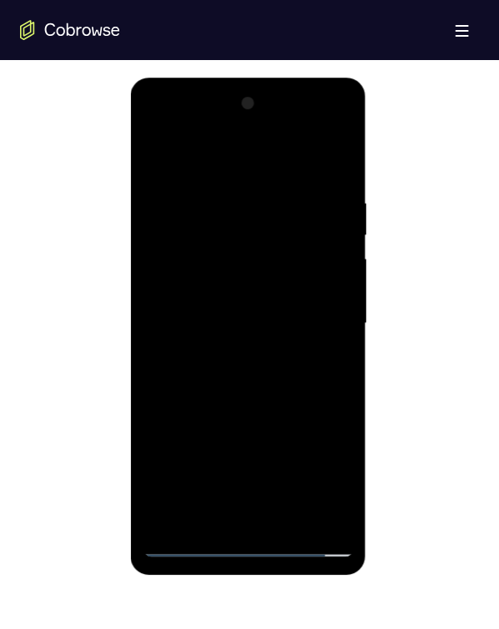
click at [203, 270] on div at bounding box center [248, 322] width 210 height 467
click at [295, 274] on div at bounding box center [248, 322] width 210 height 467
click at [247, 288] on div at bounding box center [248, 322] width 210 height 467
drag, startPoint x: 250, startPoint y: 419, endPoint x: 216, endPoint y: 244, distance: 178.4
click at [217, 250] on div at bounding box center [248, 322] width 210 height 467
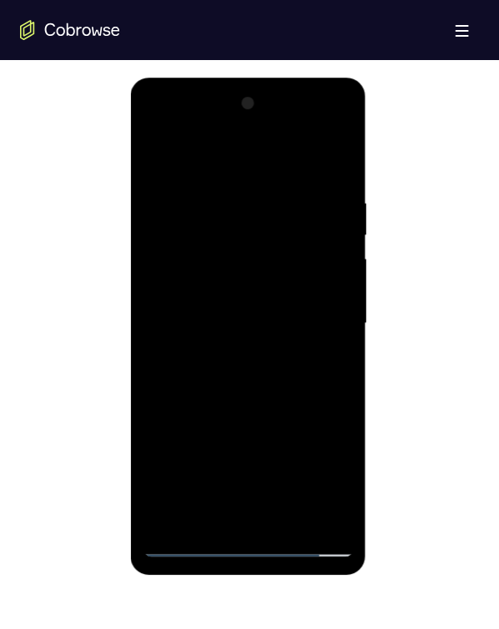
click at [183, 288] on div at bounding box center [248, 322] width 210 height 467
click at [233, 288] on div at bounding box center [248, 322] width 210 height 467
click at [228, 288] on div at bounding box center [248, 322] width 210 height 467
click at [246, 288] on div at bounding box center [248, 322] width 210 height 467
click at [228, 260] on div at bounding box center [248, 322] width 210 height 467
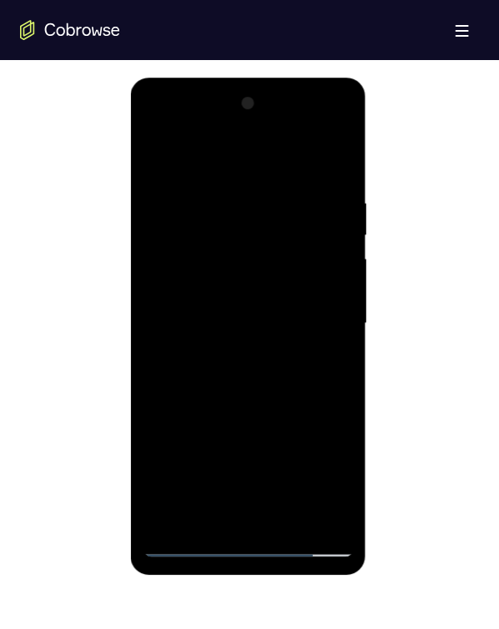
click at [228, 260] on div at bounding box center [248, 322] width 210 height 467
click at [270, 216] on div at bounding box center [248, 322] width 210 height 467
click at [212, 257] on div at bounding box center [248, 322] width 210 height 467
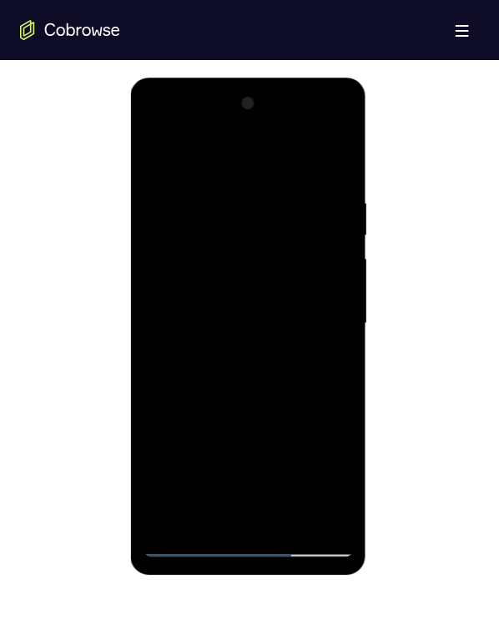
click at [321, 288] on div at bounding box center [248, 322] width 210 height 467
click at [297, 288] on div at bounding box center [248, 322] width 210 height 467
click at [325, 288] on div at bounding box center [248, 322] width 210 height 467
click at [219, 211] on div at bounding box center [248, 322] width 210 height 467
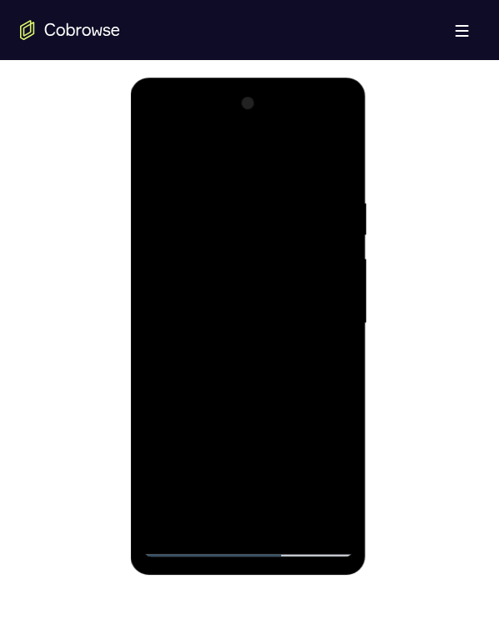
click at [250, 288] on div at bounding box center [248, 322] width 210 height 467
click at [212, 288] on div at bounding box center [248, 322] width 210 height 467
click at [246, 288] on div at bounding box center [248, 322] width 210 height 467
drag, startPoint x: 297, startPoint y: 440, endPoint x: 192, endPoint y: 173, distance: 286.8
click at [270, 288] on div at bounding box center [248, 322] width 210 height 467
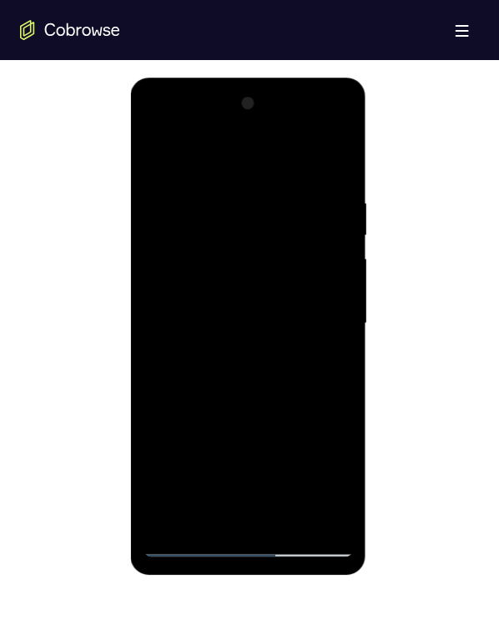
click at [274, 187] on div at bounding box center [248, 322] width 210 height 467
click at [223, 233] on div at bounding box center [248, 322] width 210 height 467
click at [244, 288] on div at bounding box center [248, 322] width 210 height 467
click at [228, 271] on div at bounding box center [248, 322] width 210 height 467
click at [260, 288] on div at bounding box center [248, 322] width 210 height 467
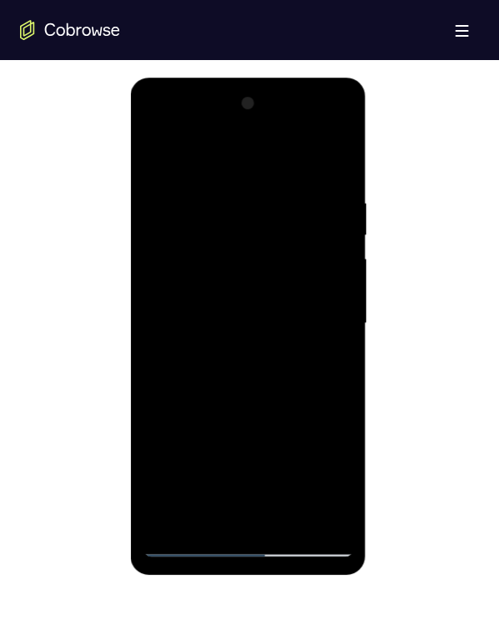
click at [260, 270] on div at bounding box center [248, 322] width 210 height 467
click at [315, 160] on div at bounding box center [248, 322] width 210 height 467
click at [333, 264] on div at bounding box center [248, 322] width 210 height 467
click at [294, 288] on div at bounding box center [248, 322] width 210 height 467
click at [300, 288] on div at bounding box center [248, 322] width 210 height 467
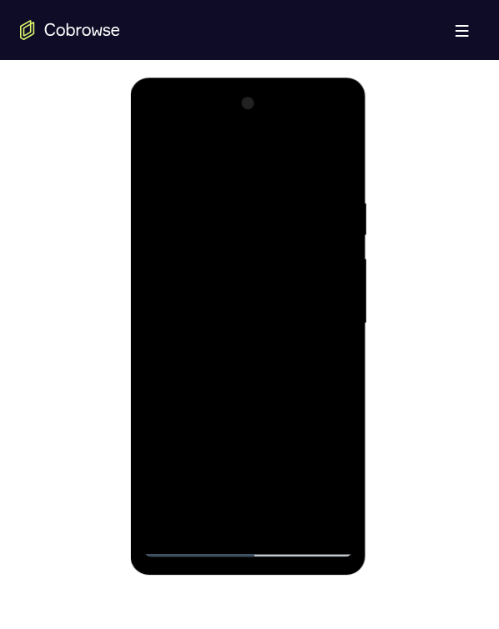
click at [314, 254] on div at bounding box center [248, 322] width 210 height 467
click at [193, 233] on div at bounding box center [248, 322] width 210 height 467
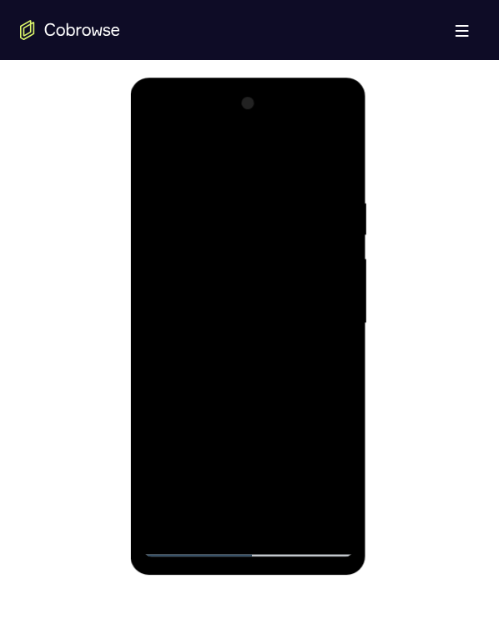
click at [193, 233] on div at bounding box center [248, 322] width 210 height 467
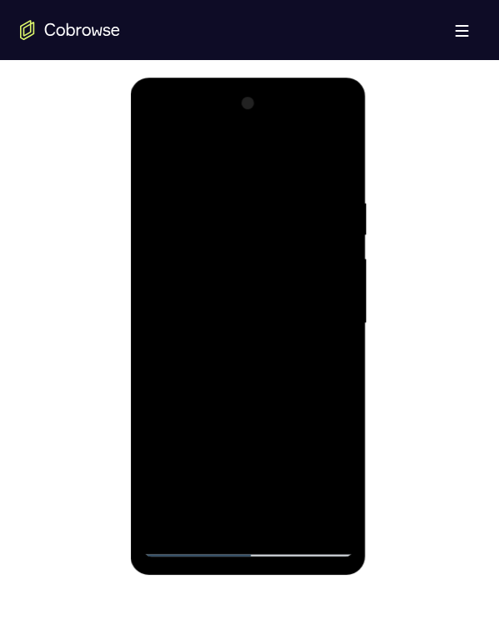
click at [193, 233] on div at bounding box center [248, 322] width 210 height 467
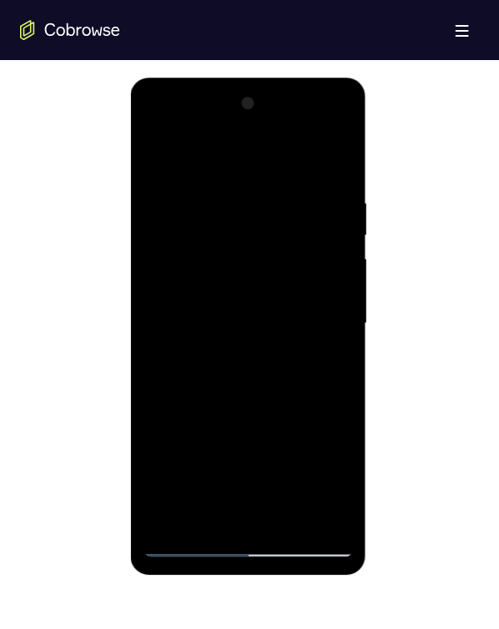
click at [193, 233] on div at bounding box center [248, 322] width 210 height 467
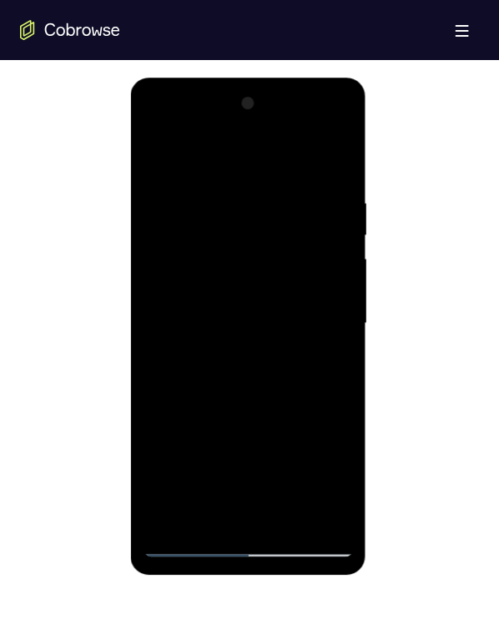
click at [193, 233] on div at bounding box center [248, 322] width 210 height 467
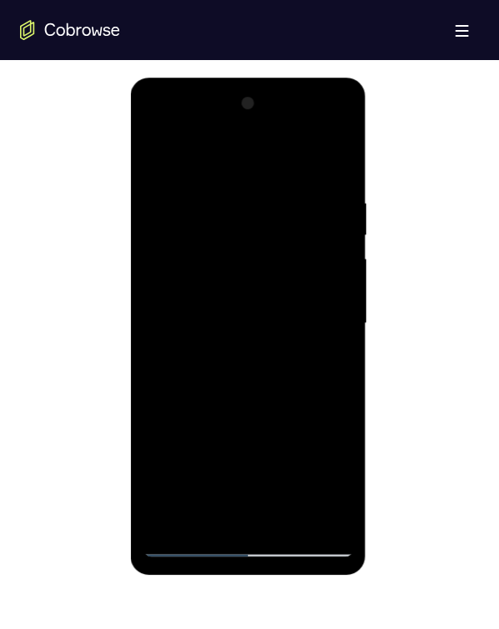
click at [193, 233] on div at bounding box center [248, 322] width 210 height 467
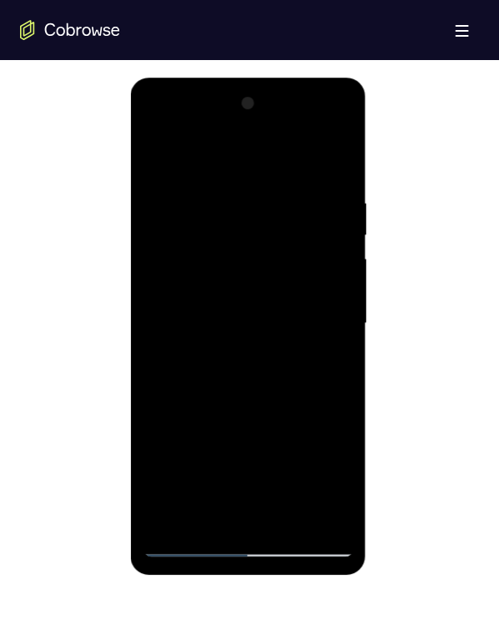
click at [193, 233] on div at bounding box center [248, 322] width 210 height 467
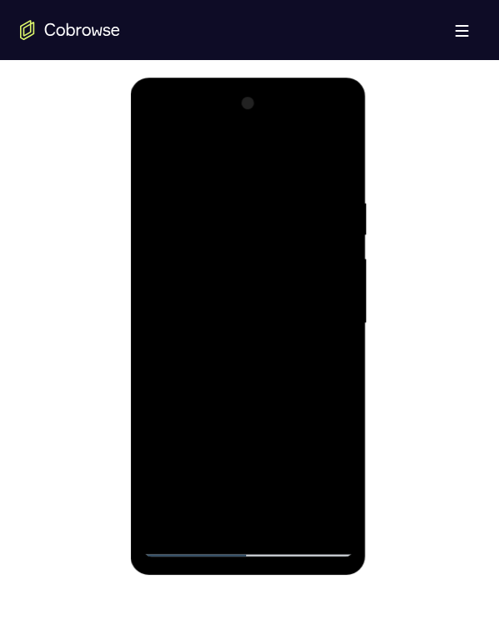
click at [193, 233] on div at bounding box center [248, 322] width 210 height 467
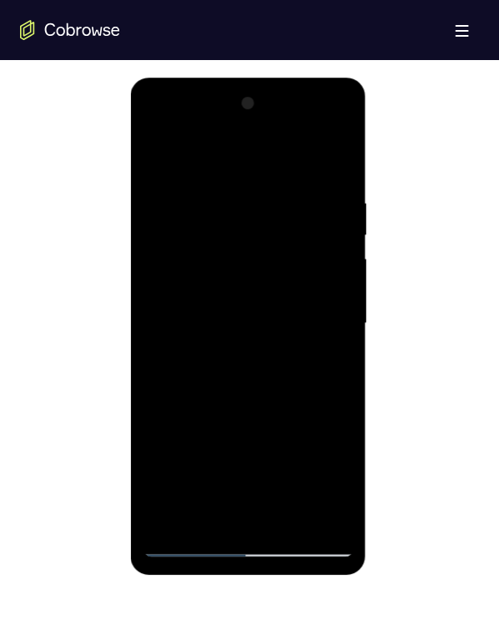
click at [193, 233] on div at bounding box center [248, 322] width 210 height 467
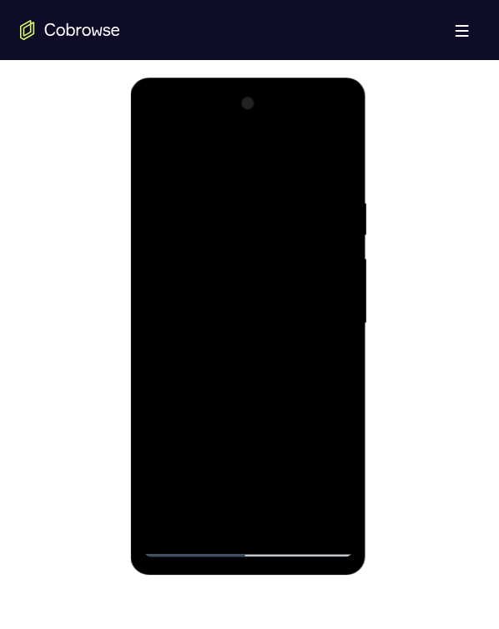
click at [193, 233] on div at bounding box center [248, 322] width 210 height 467
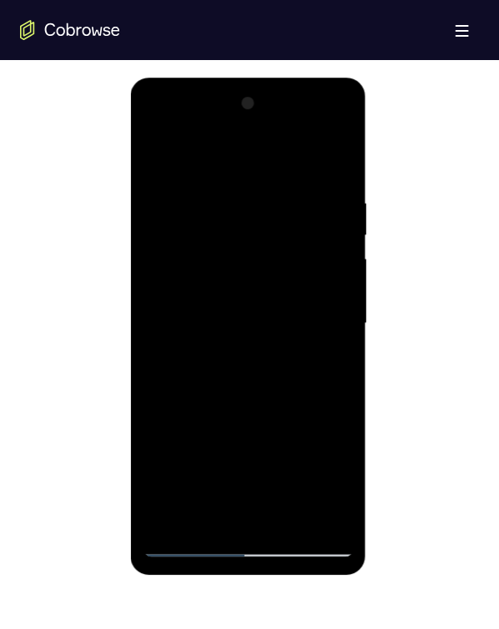
click at [193, 233] on div at bounding box center [248, 322] width 210 height 467
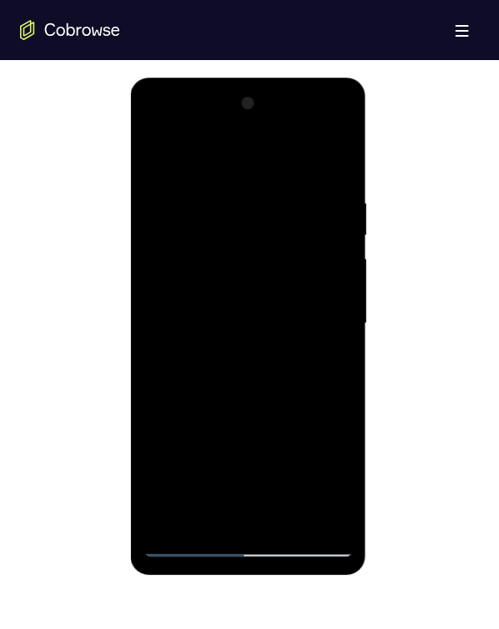
click at [193, 233] on div at bounding box center [248, 322] width 210 height 467
click
